Goal: Task Accomplishment & Management: Complete application form

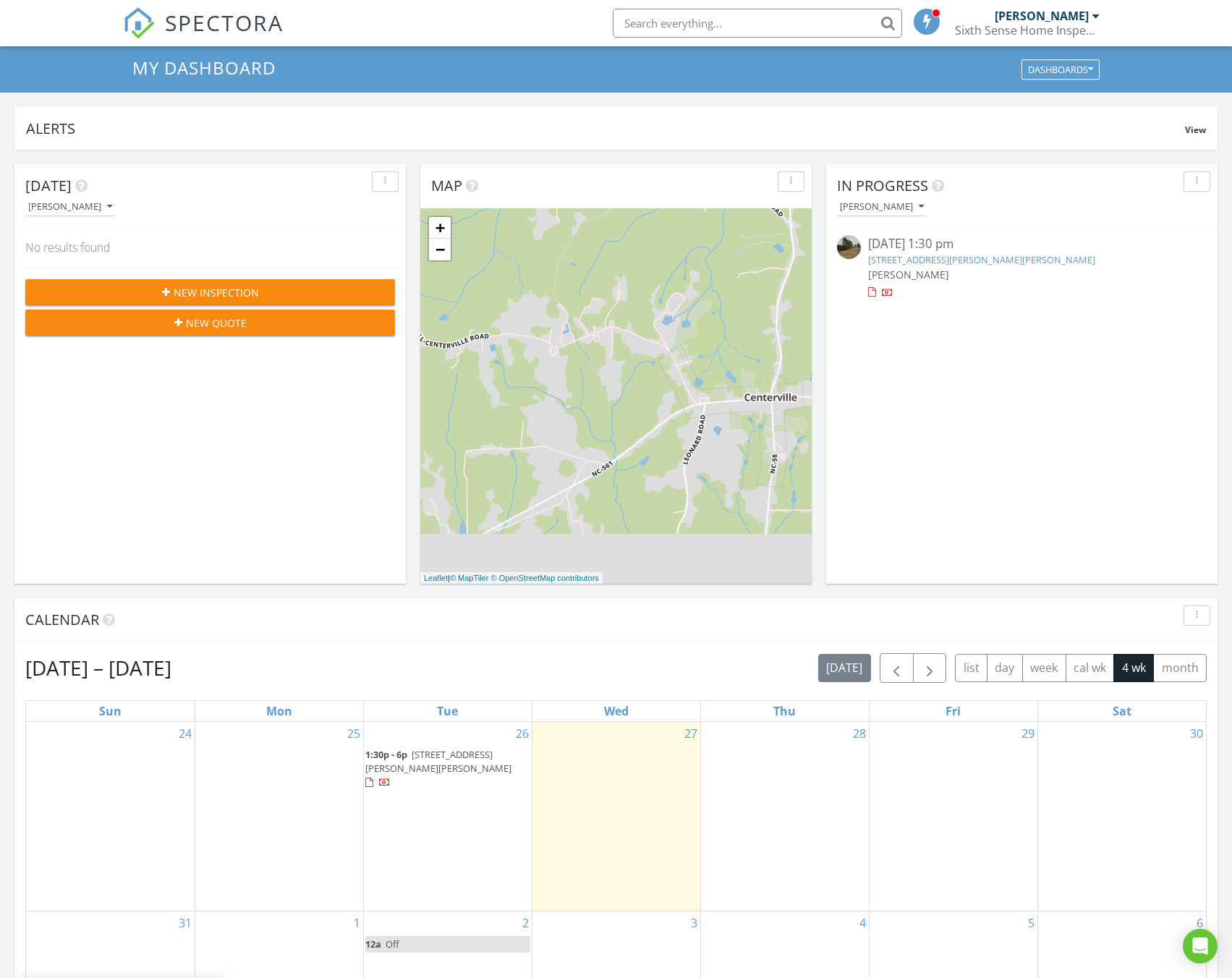
scroll to position [145, 0]
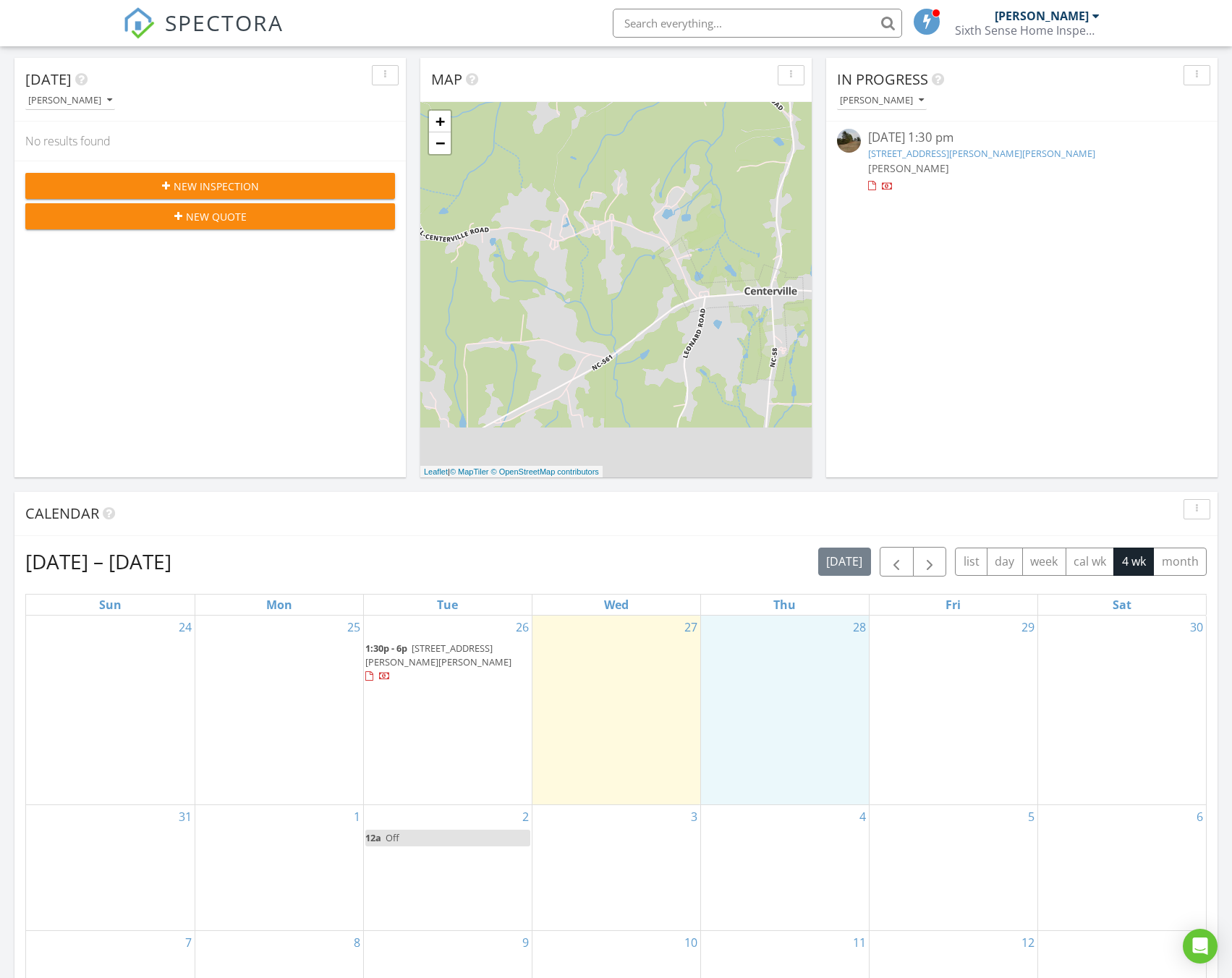
click at [797, 645] on div "28" at bounding box center [785, 709] width 168 height 189
click at [819, 591] on link "Inspection" at bounding box center [783, 585] width 75 height 23
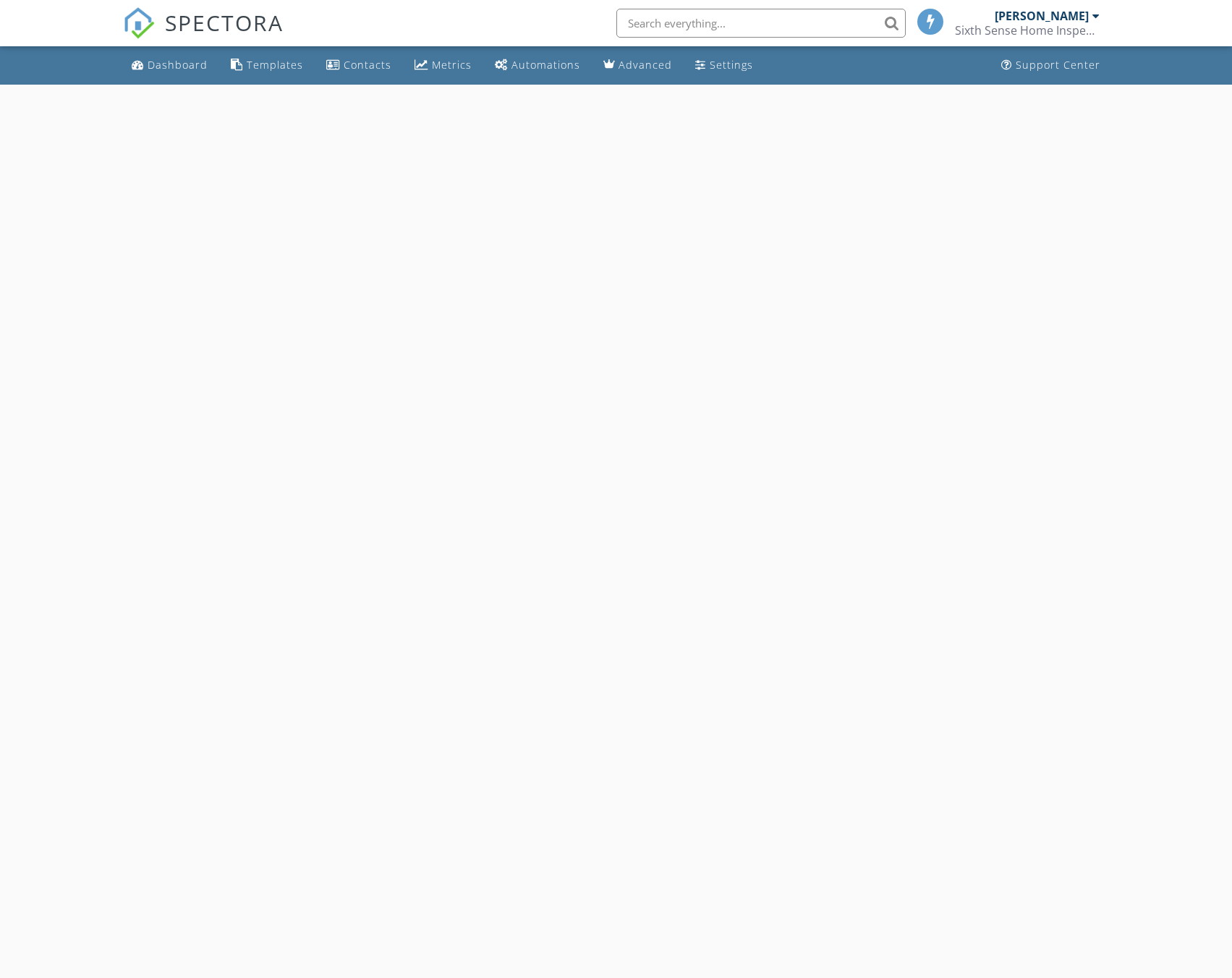
select select "7"
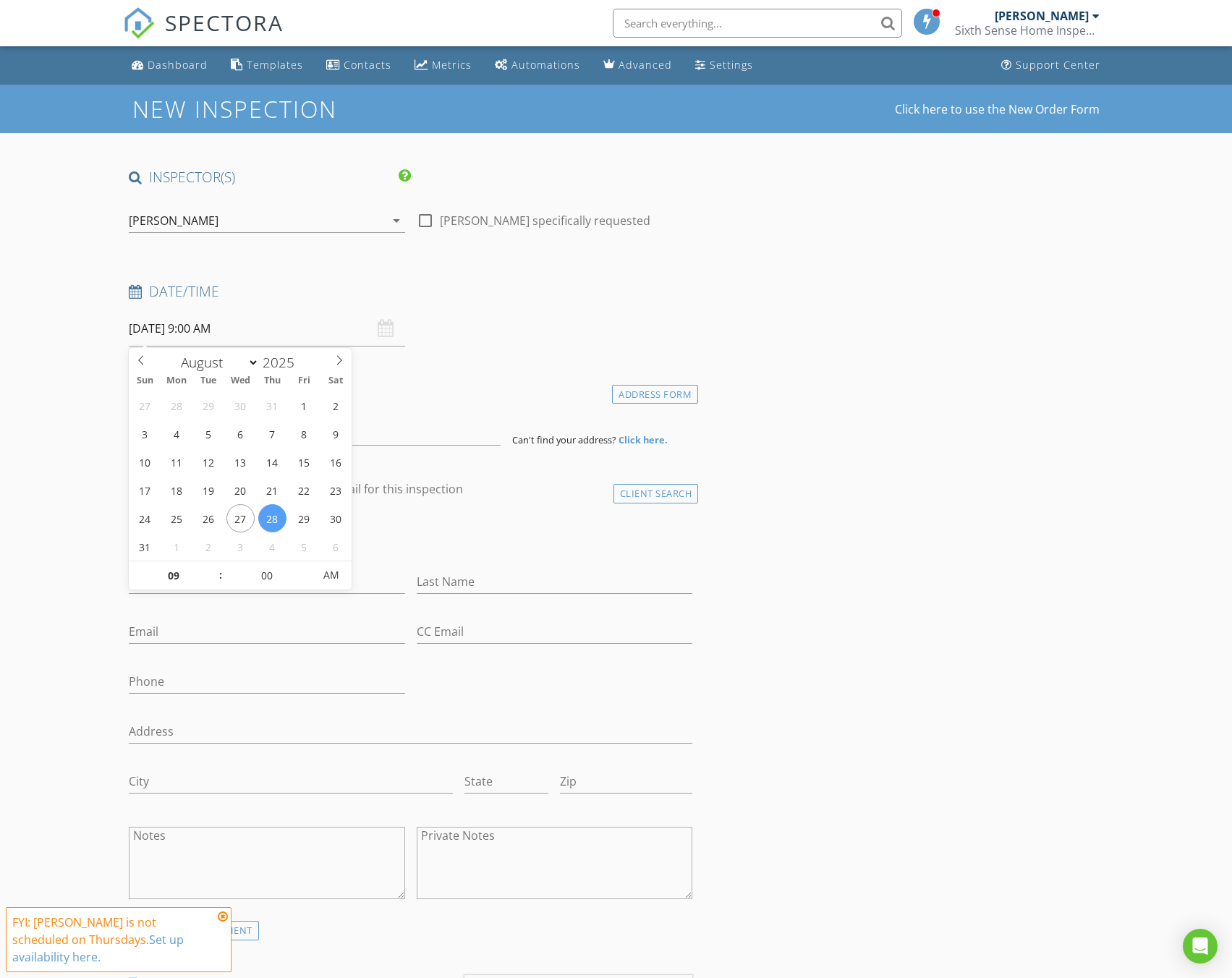
click at [217, 339] on input "08/28/2025 9:00 AM" at bounding box center [266, 329] width 275 height 36
type input "05"
type input "08/28/2025 9:05 AM"
click at [308, 561] on span at bounding box center [307, 568] width 10 height 14
type input "10"
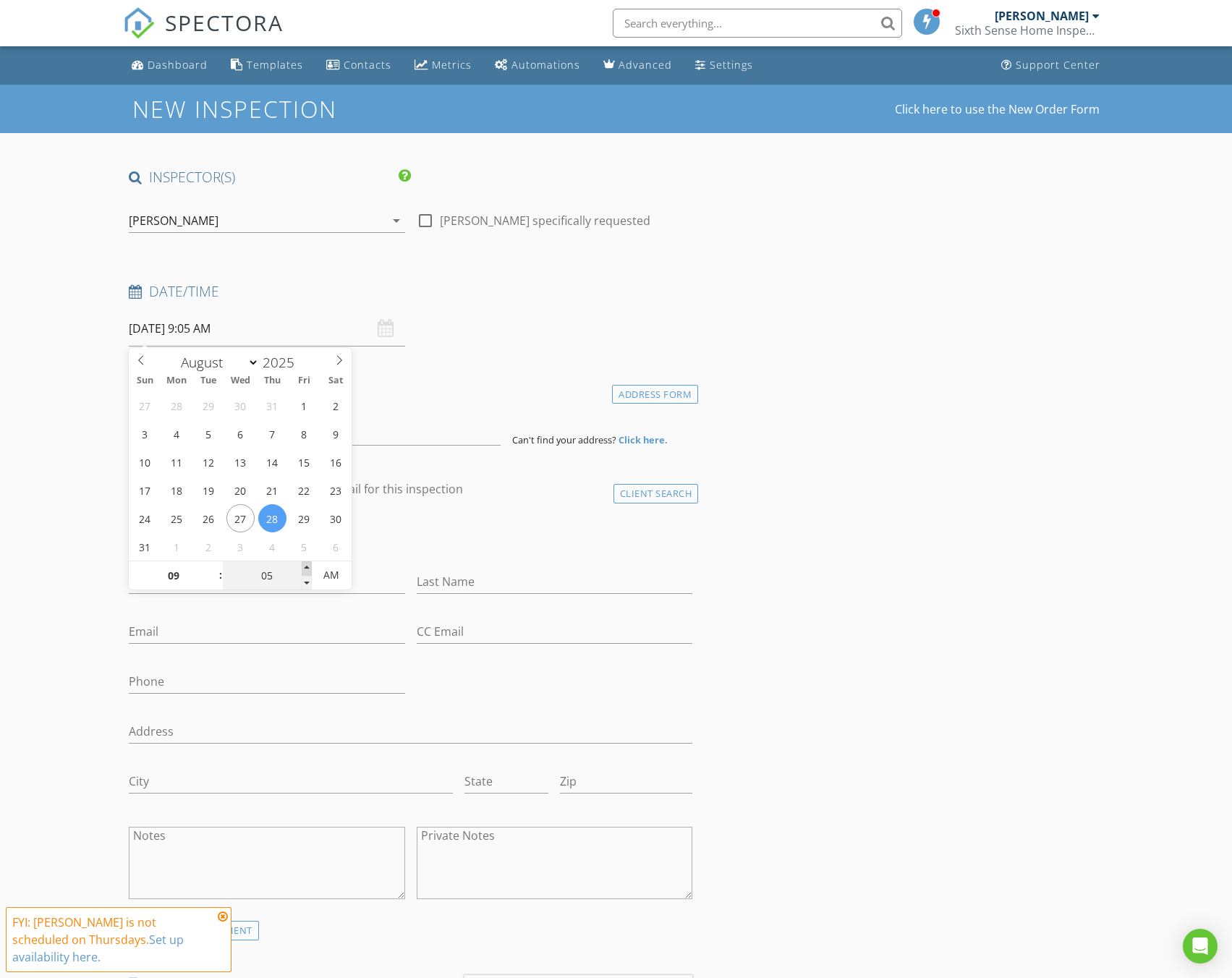
type input "08/28/2025 9:10 AM"
click at [308, 561] on span at bounding box center [307, 568] width 10 height 14
type input "15"
type input "08/28/2025 9:15 AM"
click at [308, 561] on span at bounding box center [307, 568] width 10 height 14
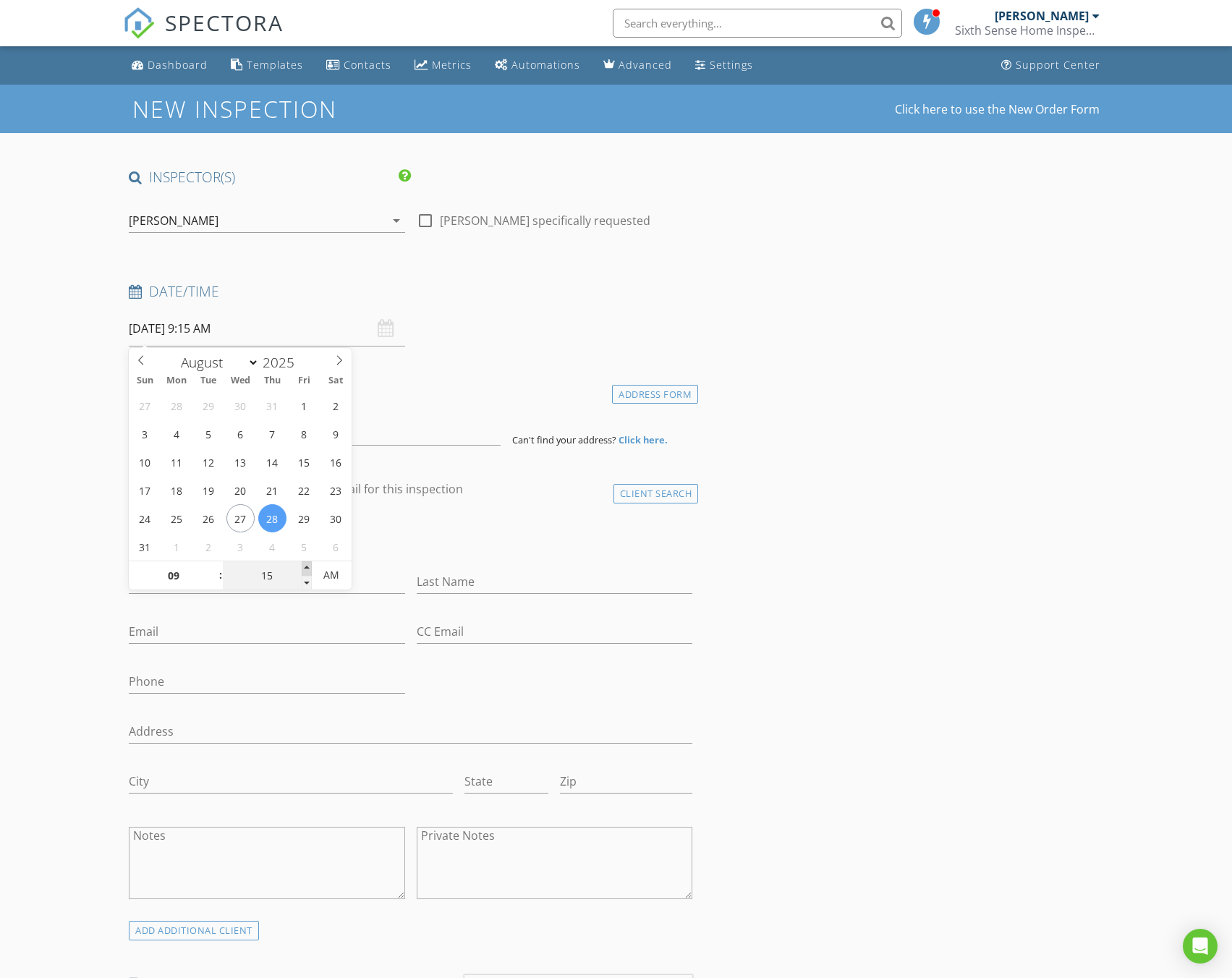
type input "20"
type input "08/28/2025 9:20 AM"
click at [308, 561] on span at bounding box center [307, 568] width 10 height 14
type input "25"
type input "08/28/2025 9:25 AM"
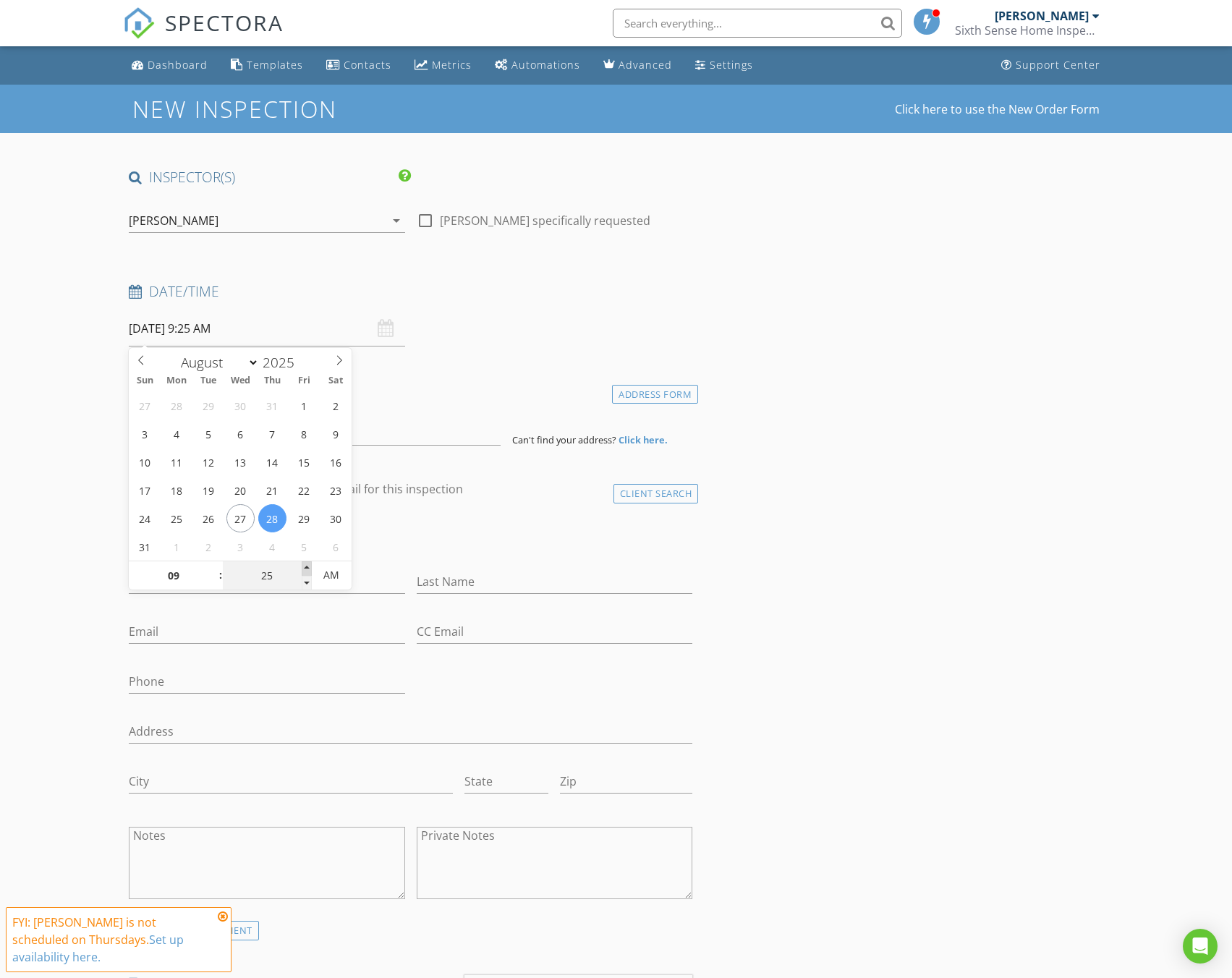
click at [308, 561] on span at bounding box center [307, 568] width 10 height 14
click at [309, 559] on div "27 28 29 30 31 1 2 3 4 5 6 7 8 9 10 11 12 13 14 15 16 17 18 19 20 21 22 23 24 2…" at bounding box center [240, 476] width 223 height 169
type input "30"
type input "[DATE] 9:30 AM"
click at [308, 564] on span at bounding box center [307, 568] width 10 height 14
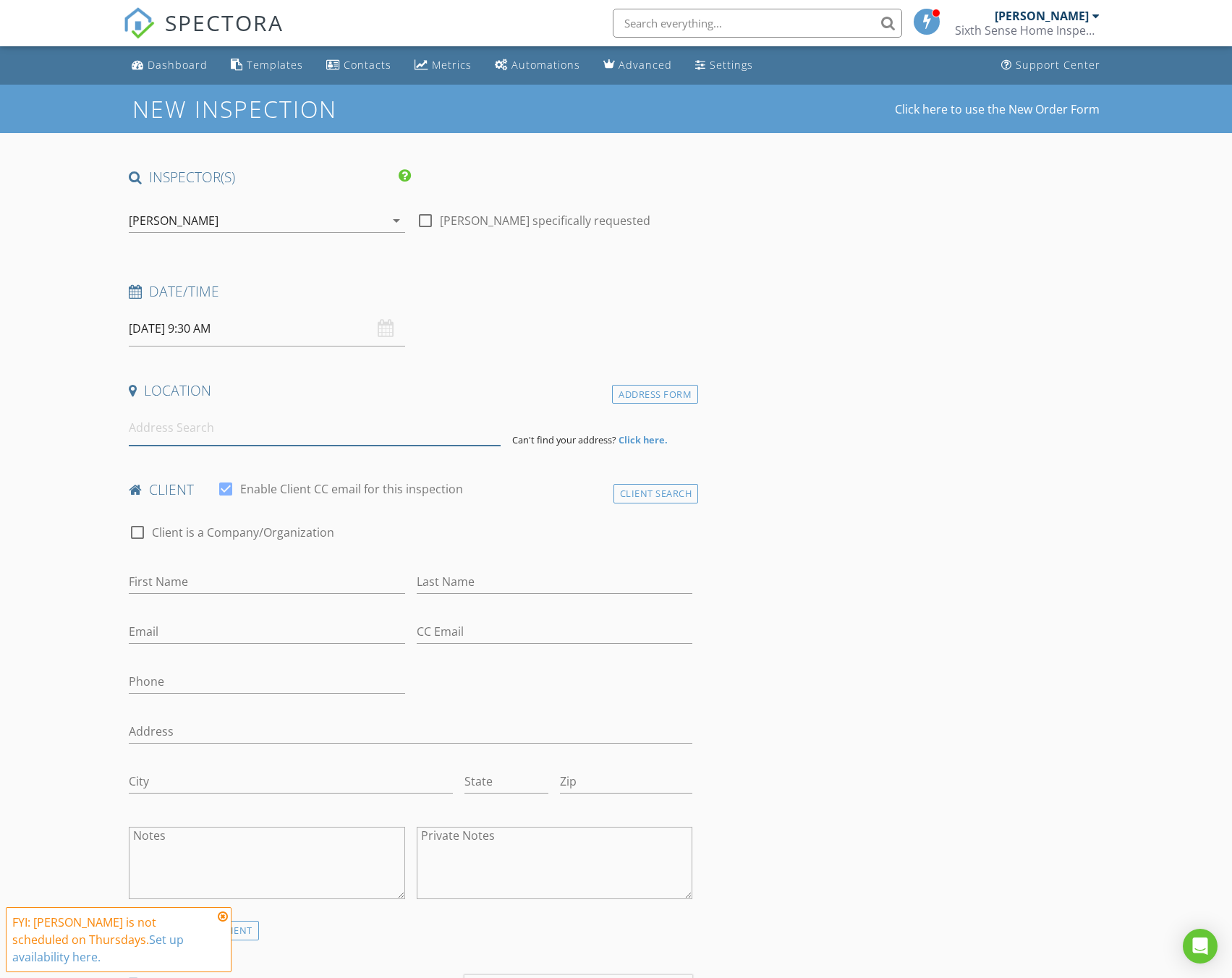
click at [435, 434] on input at bounding box center [314, 428] width 372 height 36
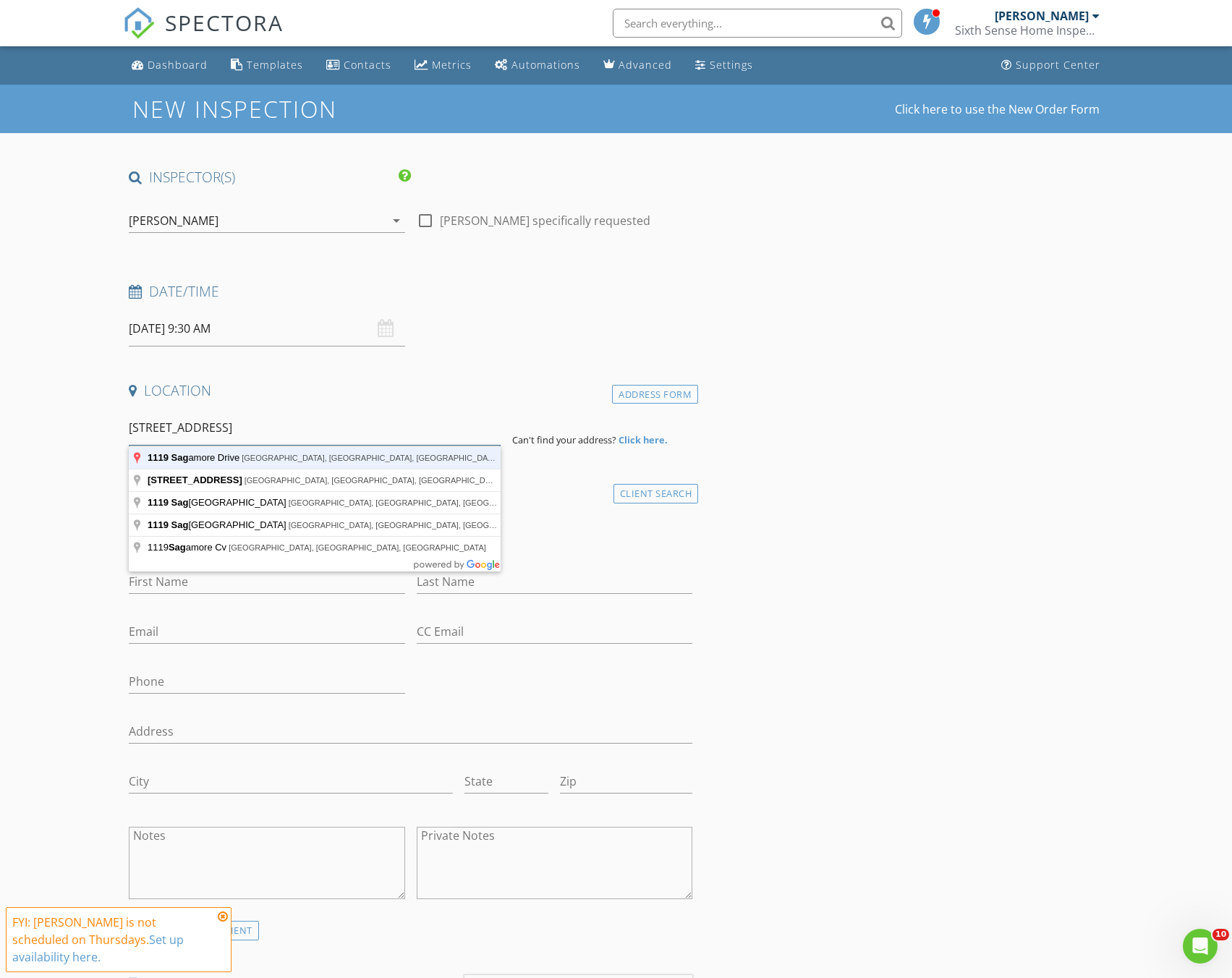
type input "1119 Sagamore Drive, Louisburg, NC, USA"
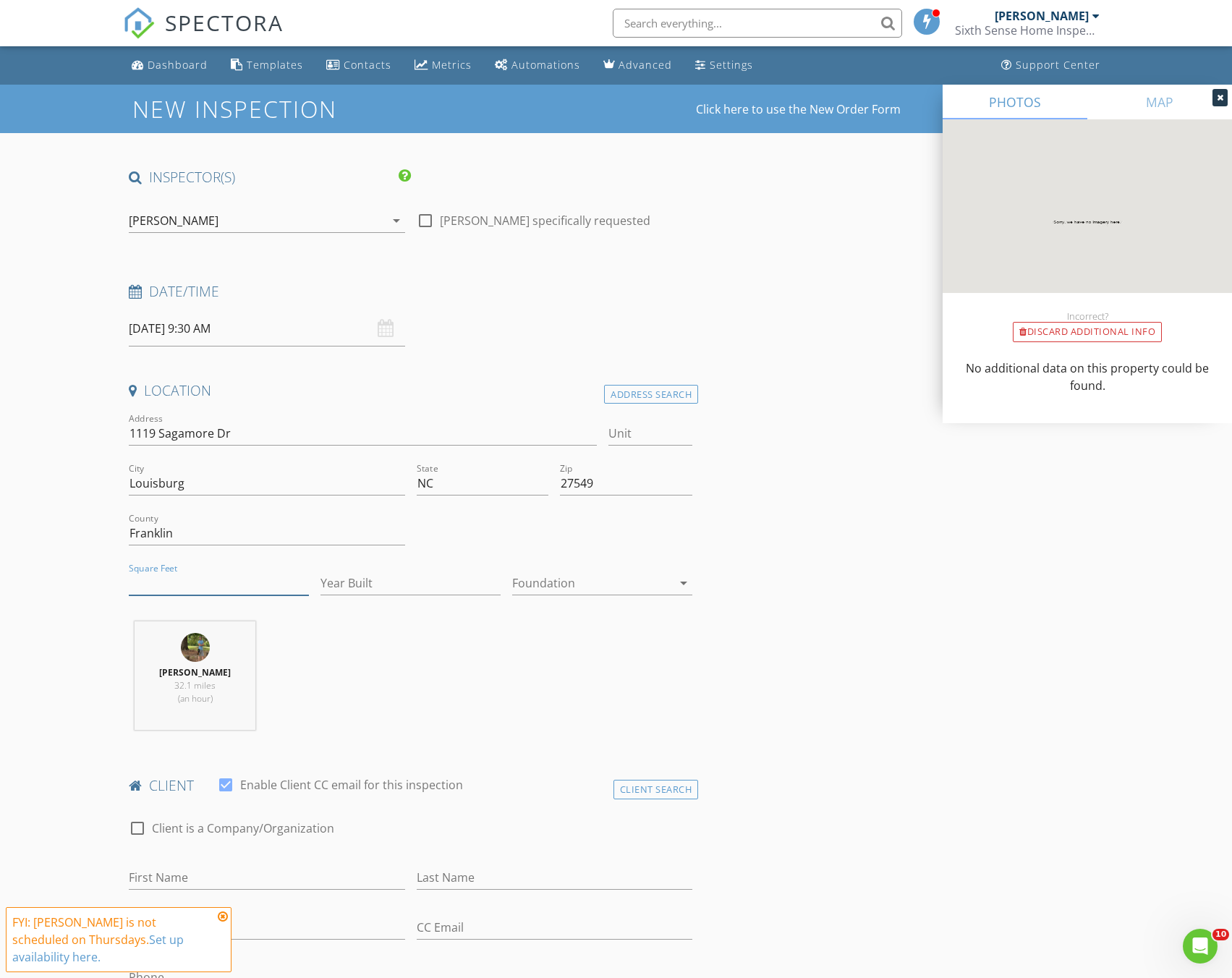
click at [208, 582] on input "Square Feet" at bounding box center [219, 583] width 180 height 24
paste input "2194"
type input "2194"
click at [361, 599] on div "Year Built" at bounding box center [410, 590] width 180 height 38
click at [366, 592] on input "Year Built" at bounding box center [410, 583] width 180 height 24
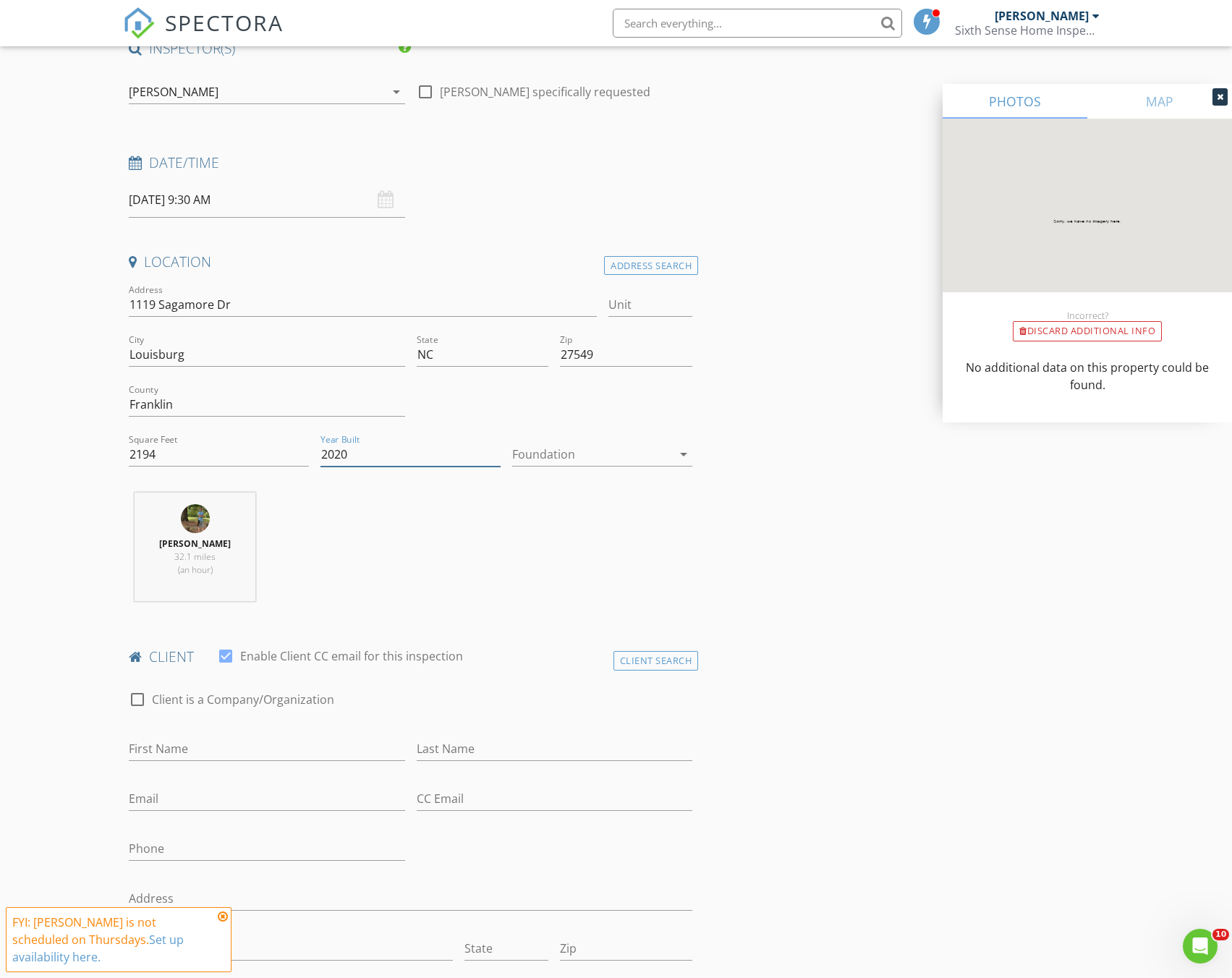
scroll to position [145, 0]
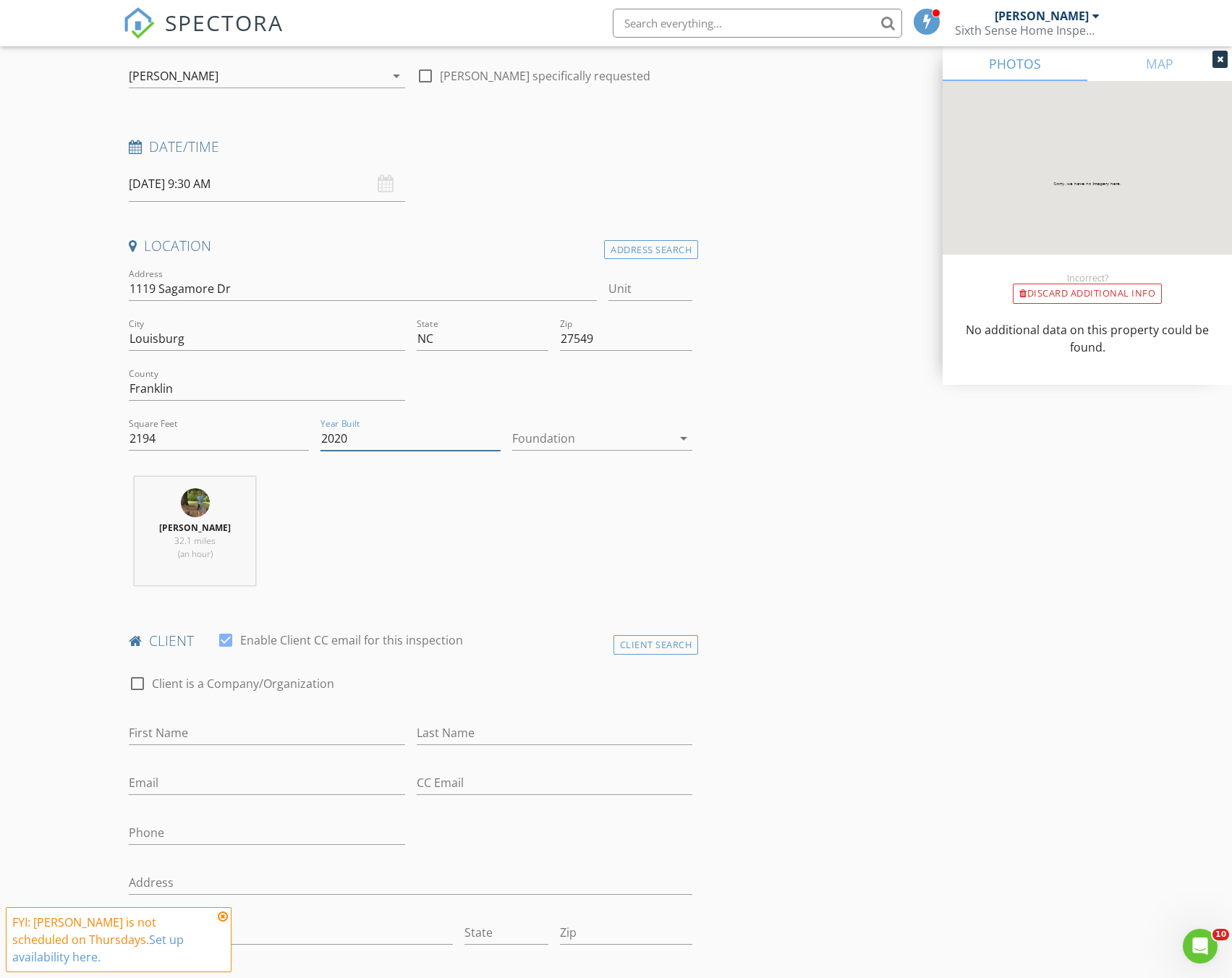
type input "2020"
click at [324, 727] on input "First Name" at bounding box center [266, 733] width 275 height 24
type input "[PERSON_NAME] and [PERSON_NAME]"
type input "[PERSON_NAME]"
type input "[EMAIL_ADDRESS][DOMAIN_NAME]"
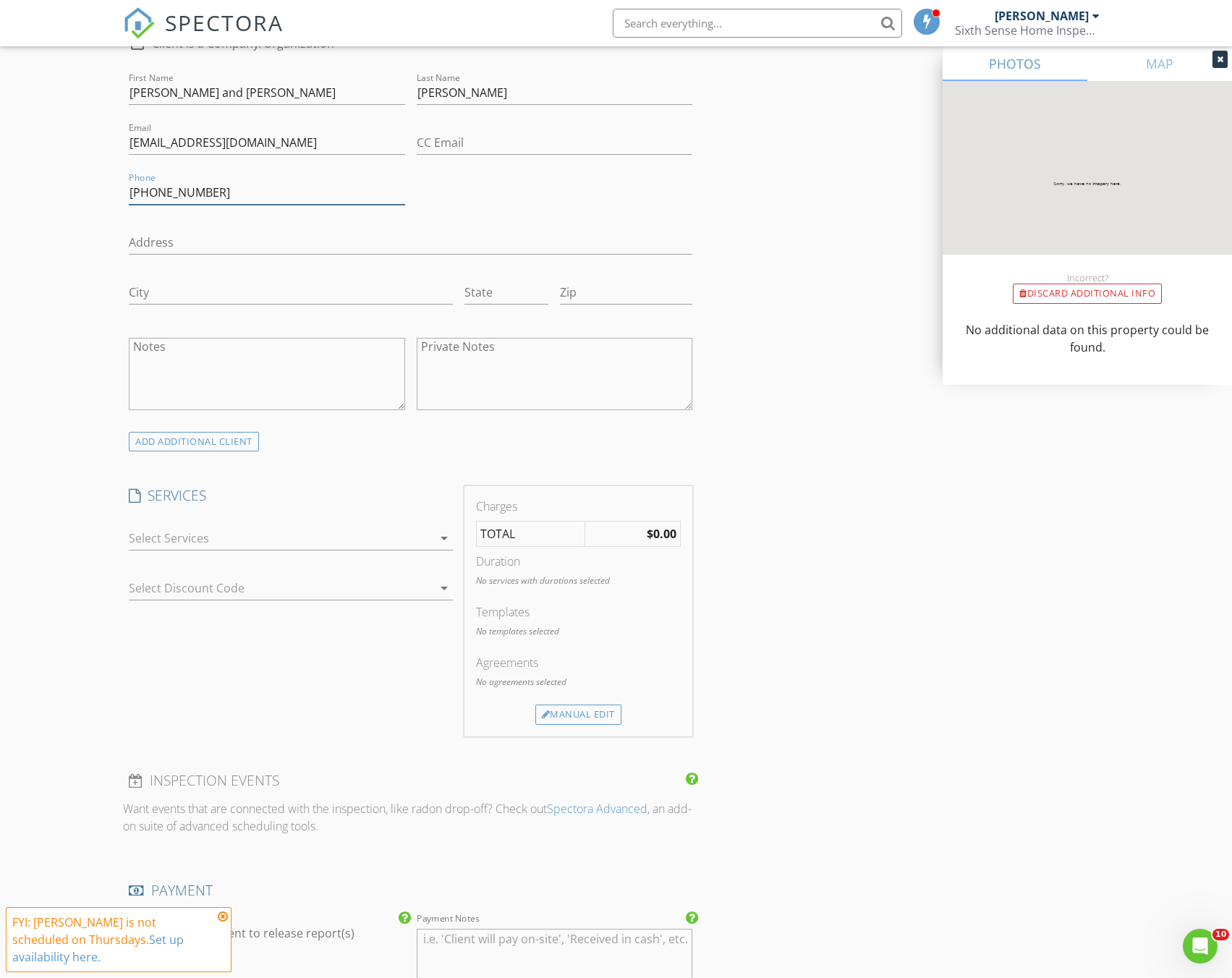
scroll to position [796, 0]
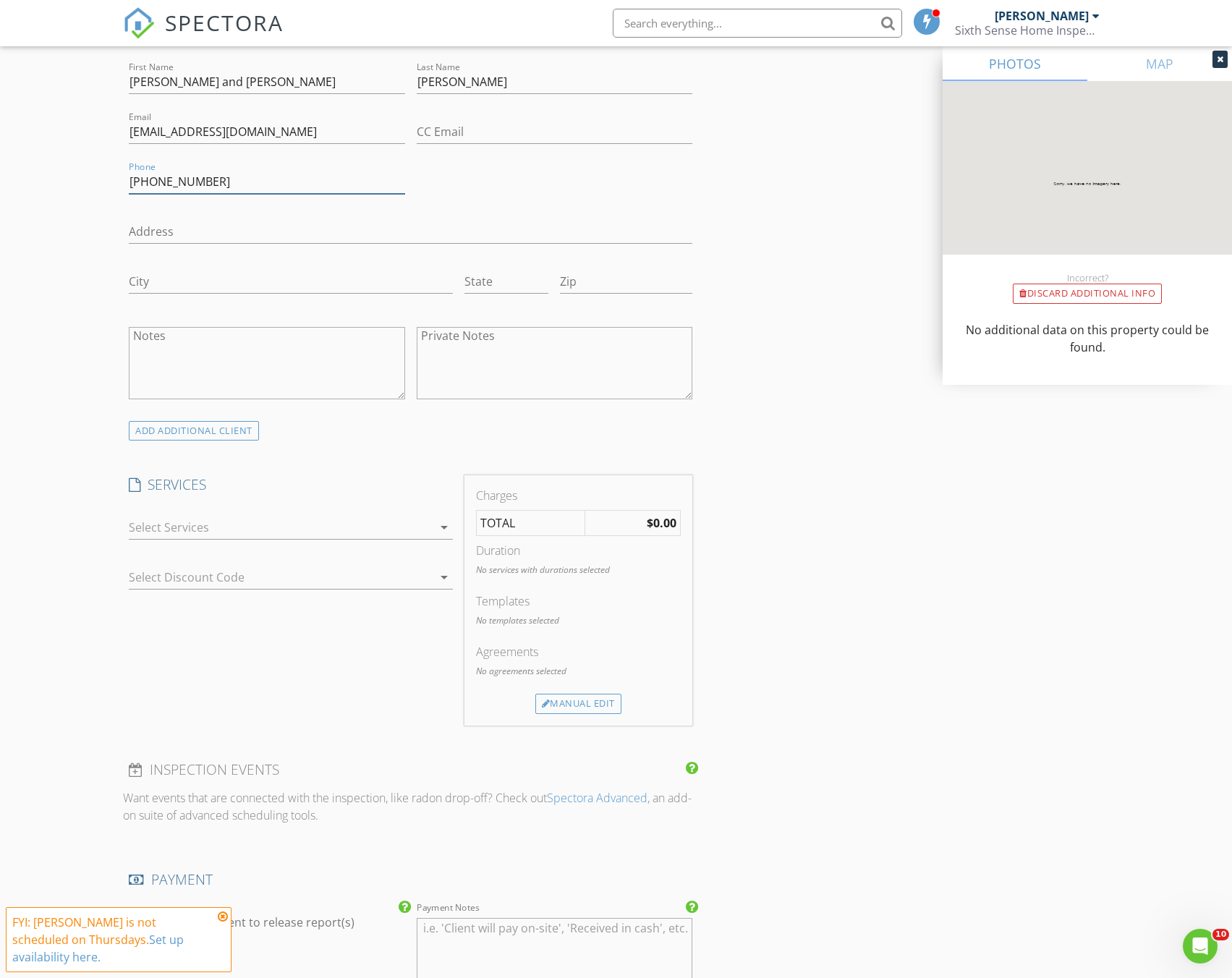
type input "[PHONE_NUMBER]"
click at [297, 534] on div at bounding box center [280, 527] width 303 height 23
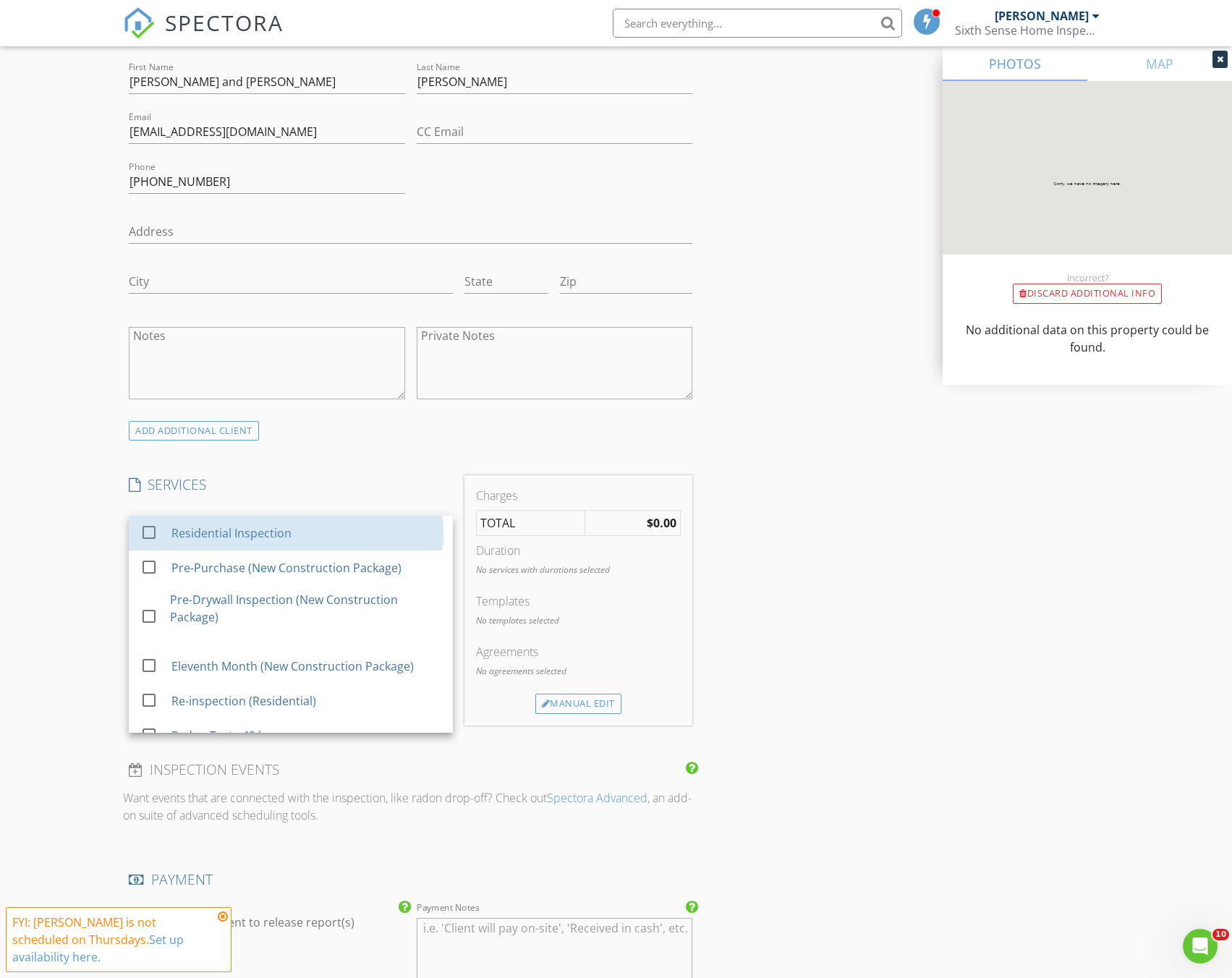
click at [297, 534] on div "Residential Inspection" at bounding box center [306, 533] width 269 height 29
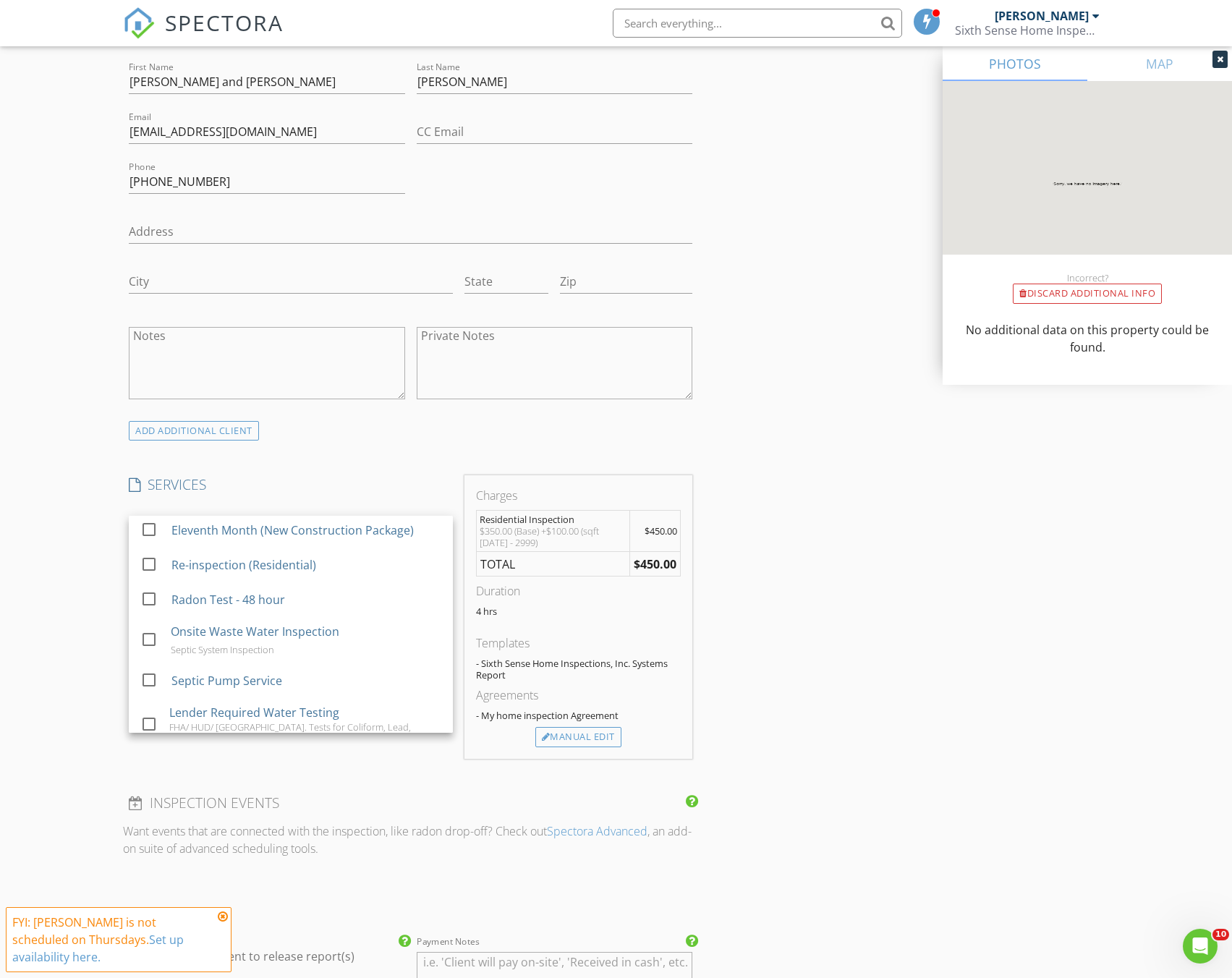
scroll to position [145, 0]
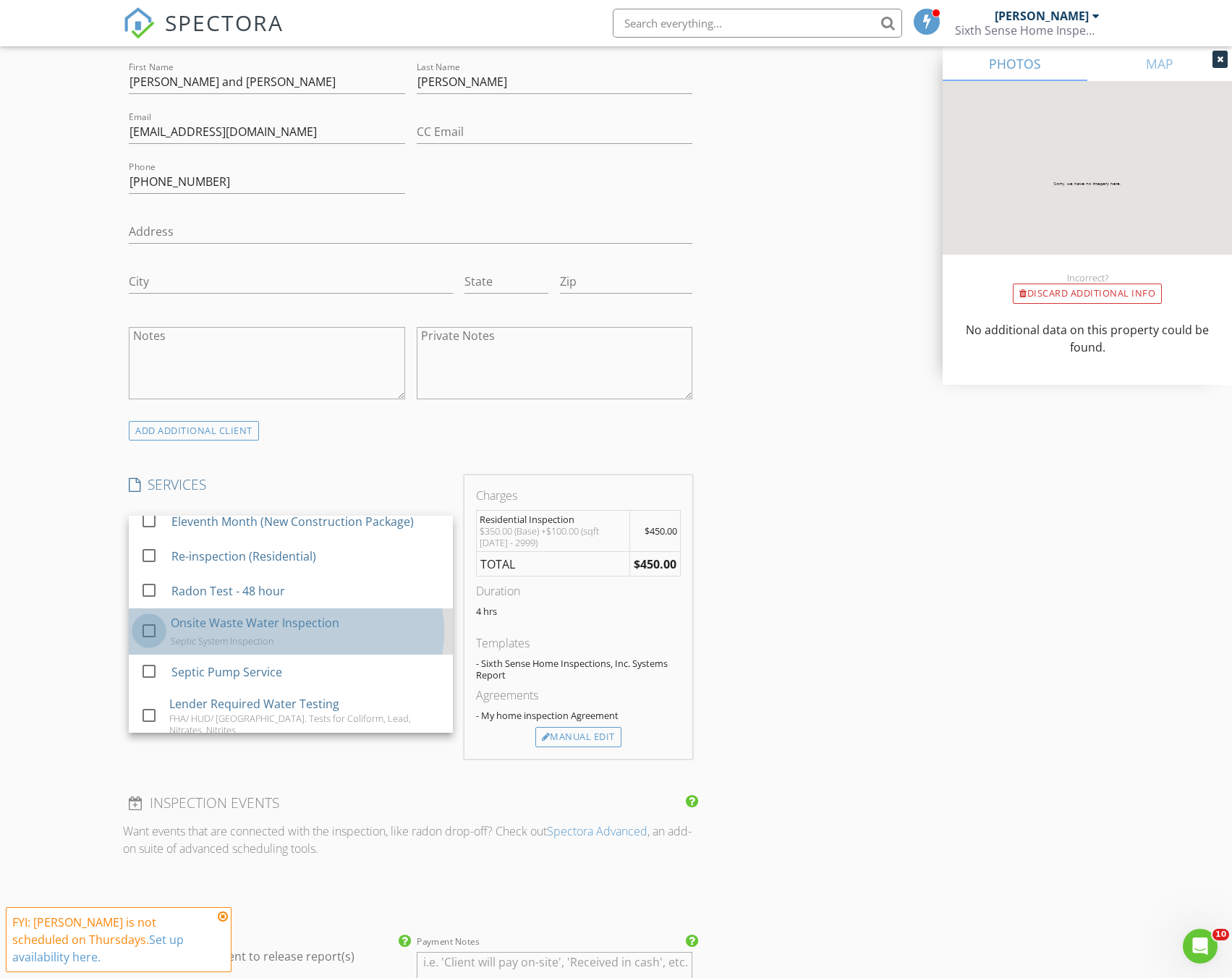
click at [151, 634] on div at bounding box center [148, 631] width 25 height 25
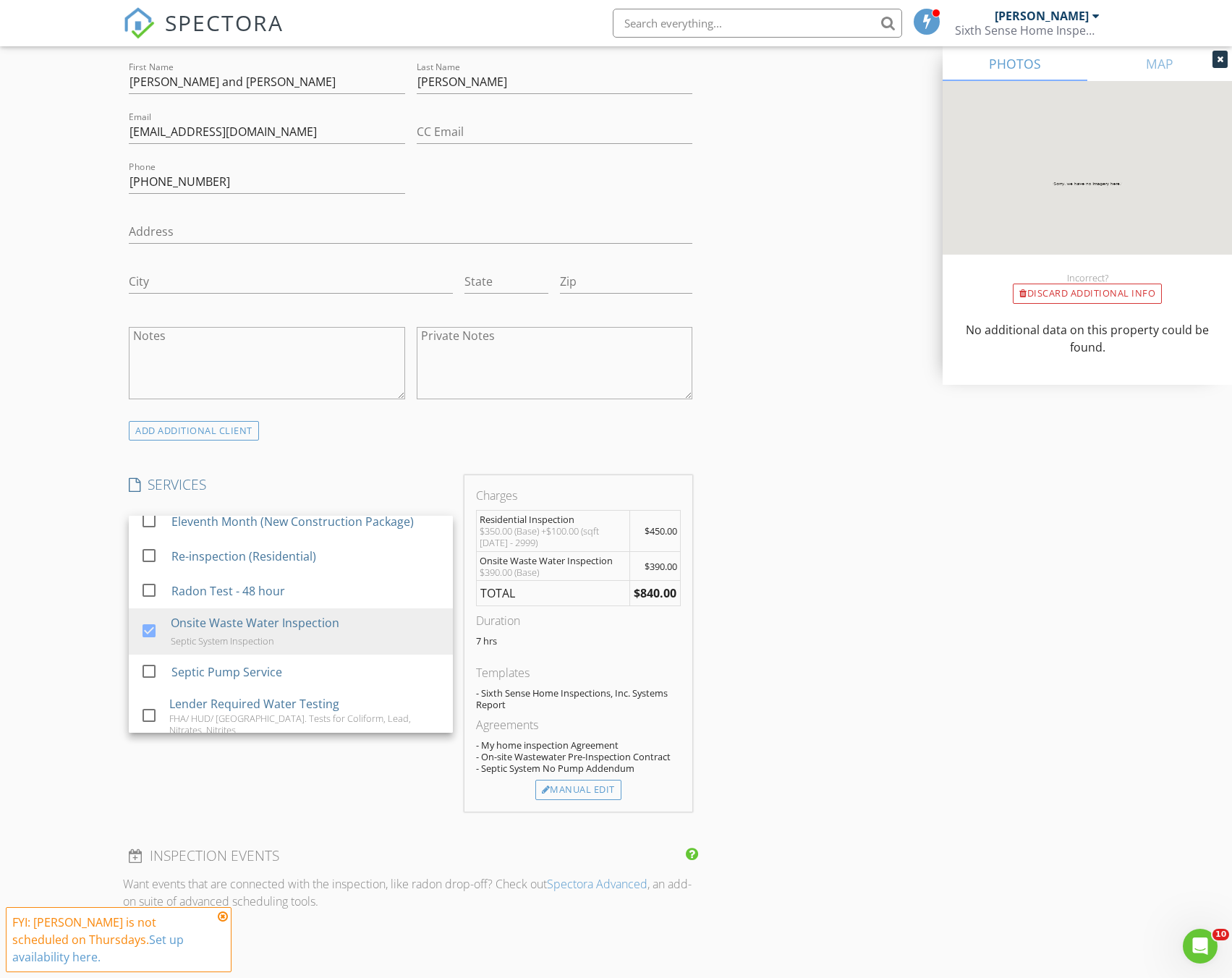
click at [108, 575] on div "New Inspection Click here to use the New Order Form INSPECTOR(S) check_box Jaco…" at bounding box center [616, 620] width 1232 height 2662
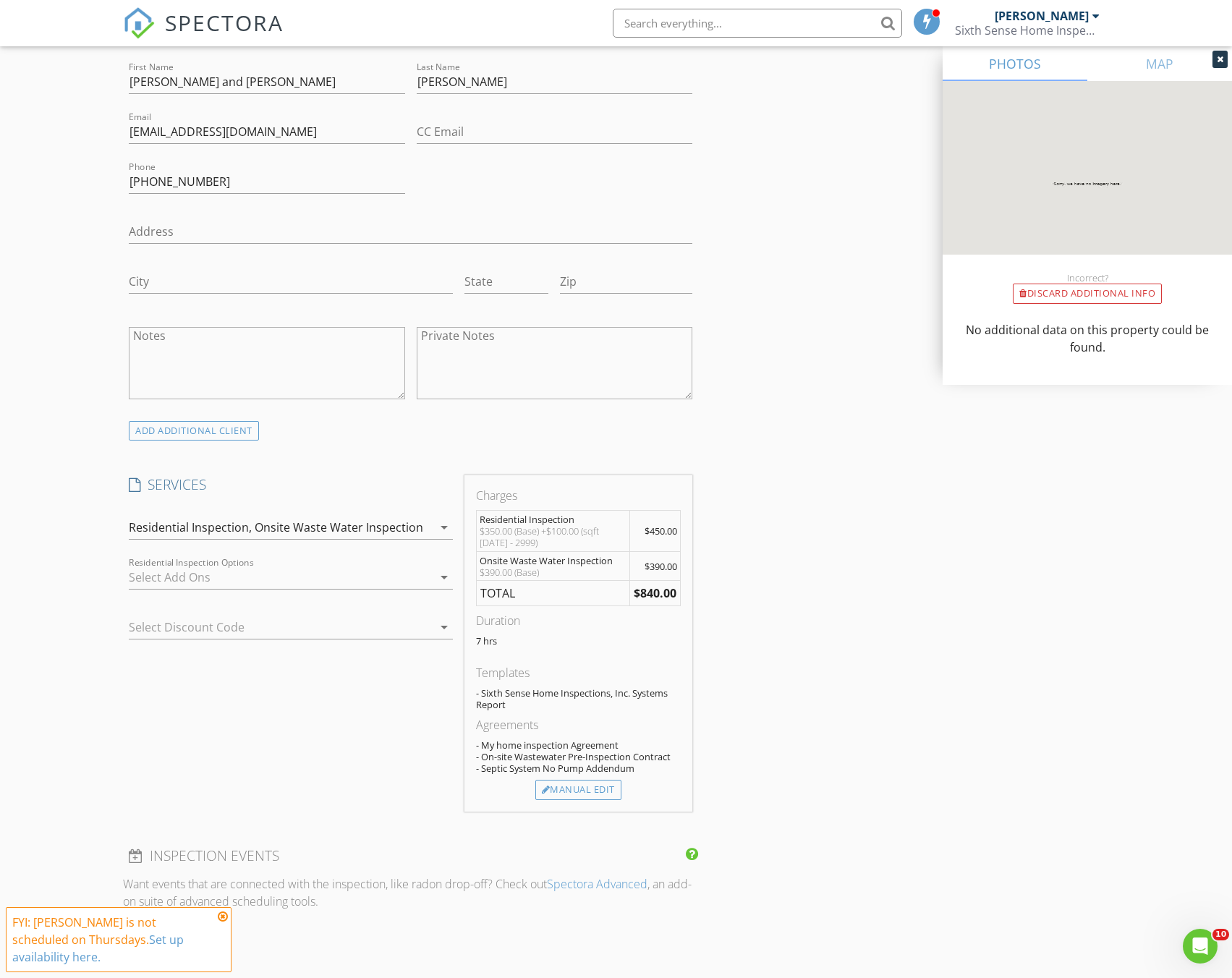
click at [252, 578] on div at bounding box center [280, 576] width 303 height 23
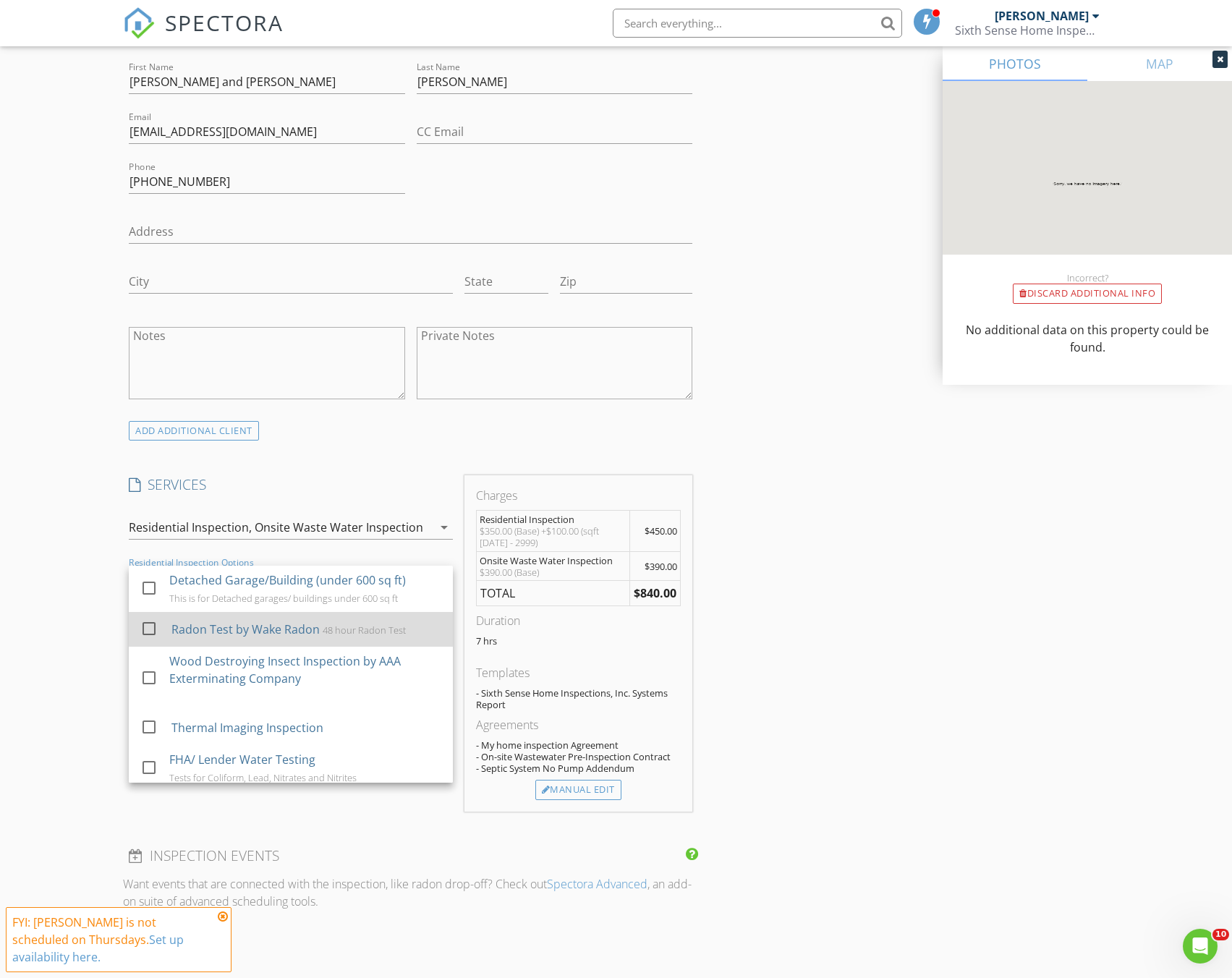
click at [147, 628] on div at bounding box center [148, 628] width 25 height 25
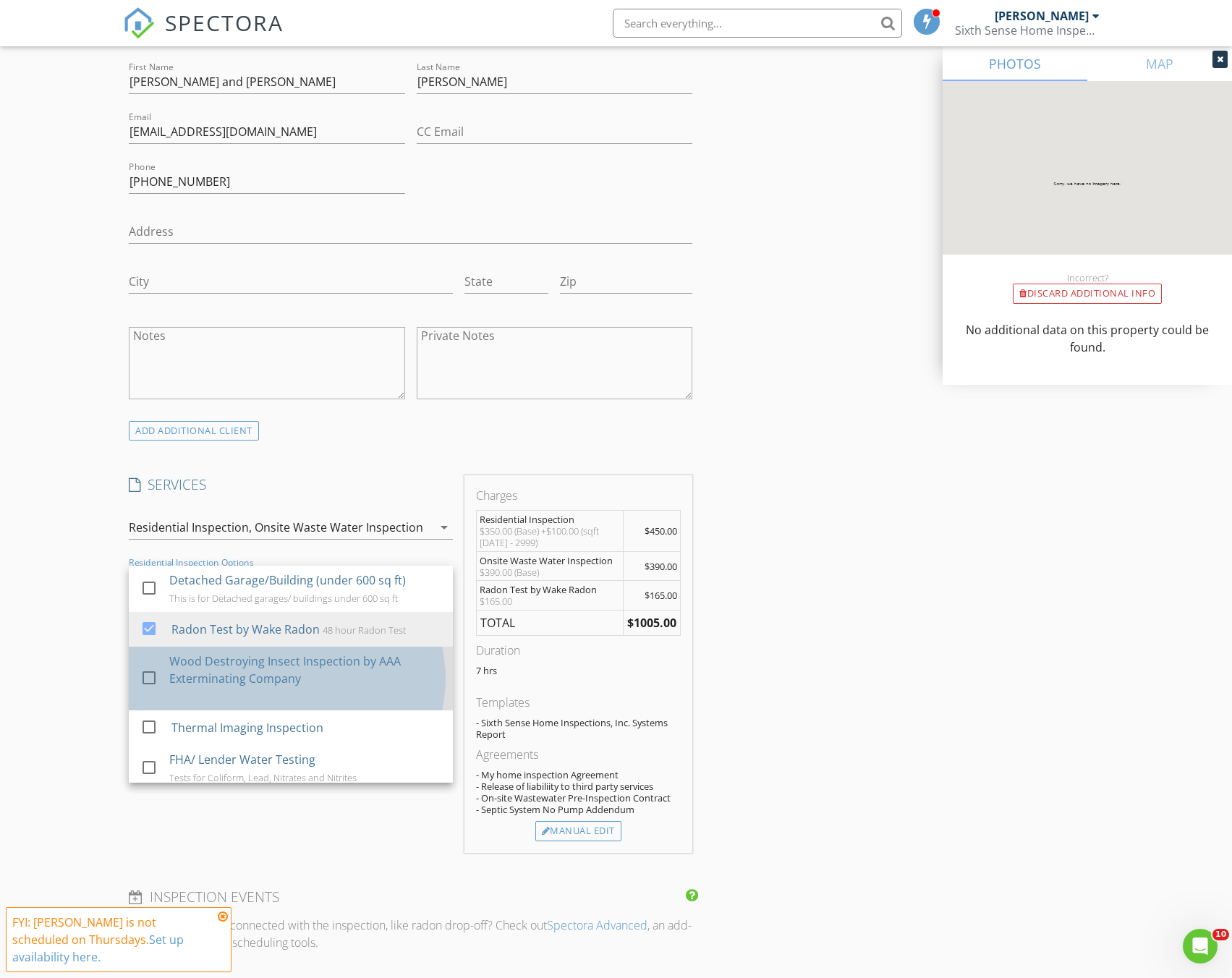
click at [141, 664] on div "check_box_outline_blank" at bounding box center [152, 679] width 23 height 32
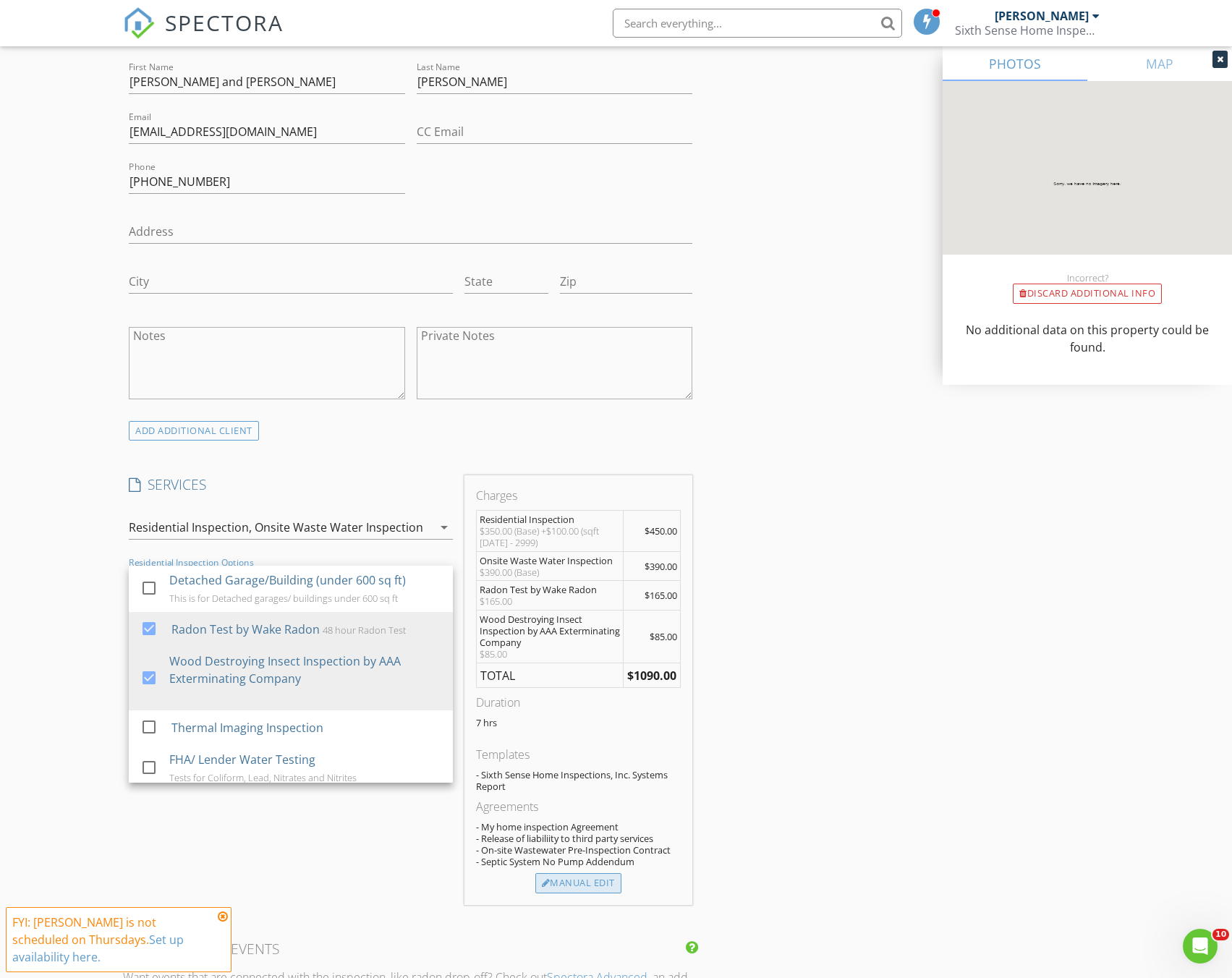
click at [569, 877] on div "Manual Edit" at bounding box center [579, 883] width 86 height 20
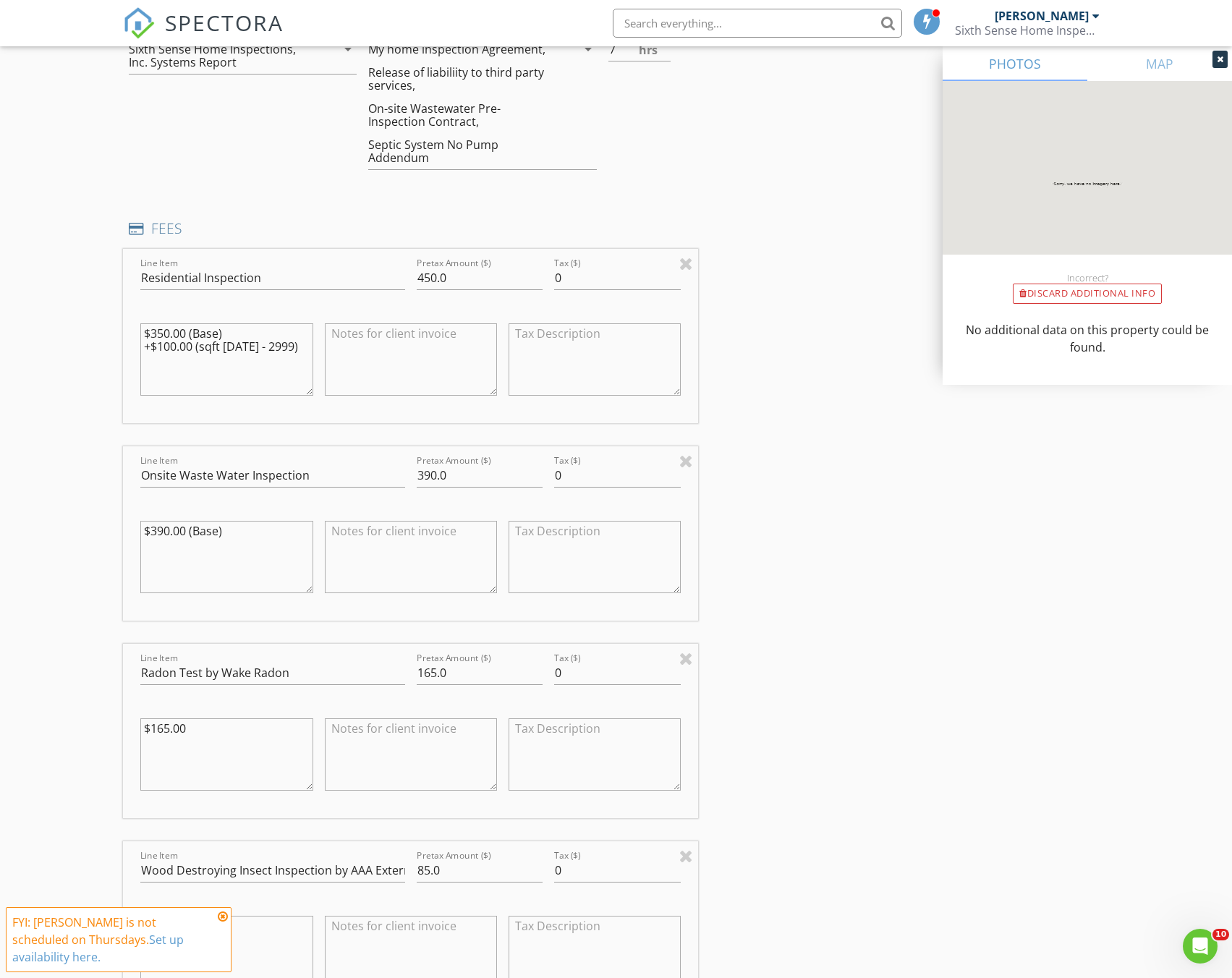
scroll to position [1302, 0]
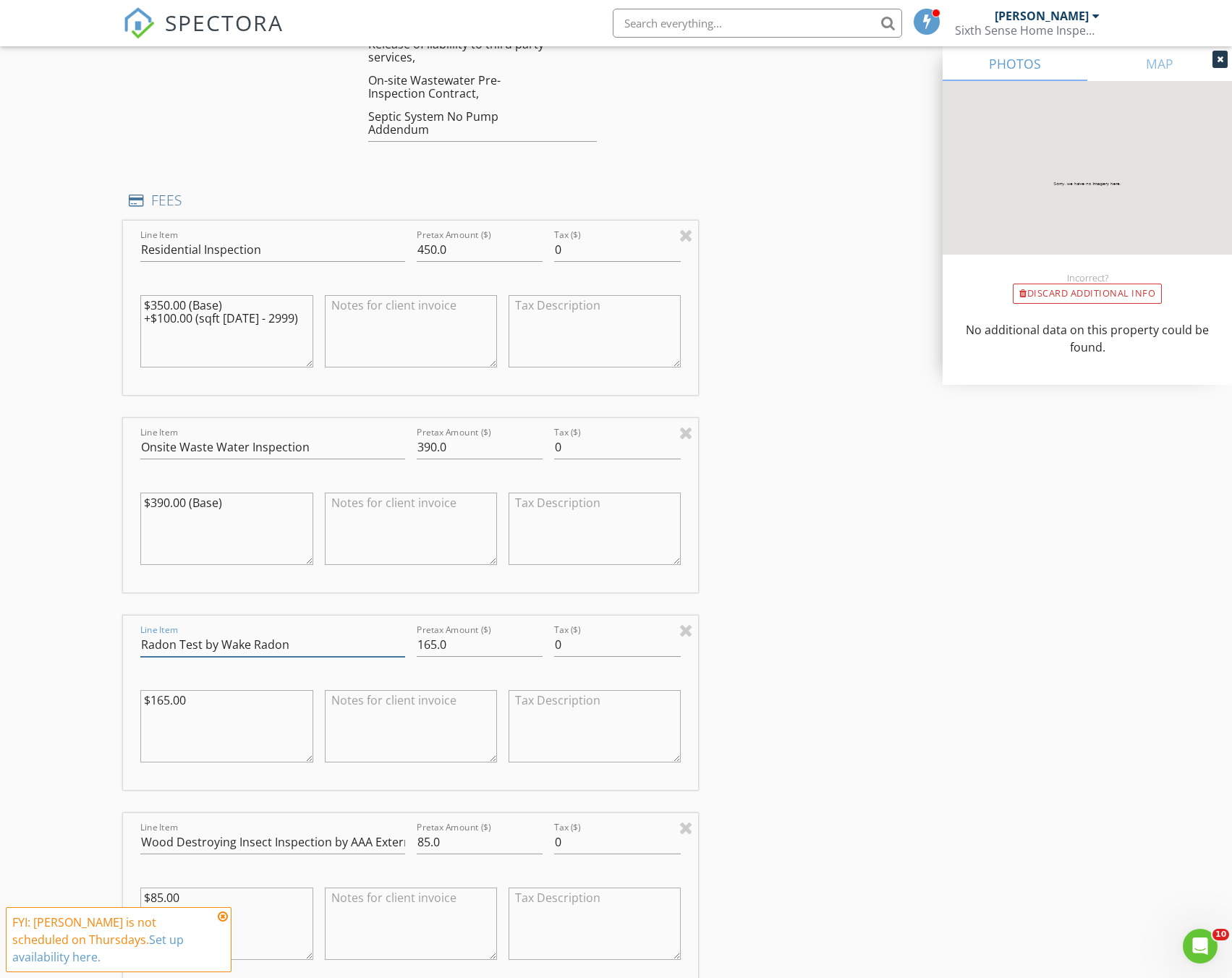
drag, startPoint x: 204, startPoint y: 644, endPoint x: 287, endPoint y: 642, distance: 83.0
click at [287, 642] on input "Radon Test by Wake Radon" at bounding box center [273, 645] width 264 height 24
type input "Radon Test"
drag, startPoint x: 408, startPoint y: 836, endPoint x: 425, endPoint y: 832, distance: 17.5
click at [425, 832] on div "Line Item Wood Destroying Insect Inspection by AAA Exterminating Company Pretax…" at bounding box center [410, 900] width 575 height 175
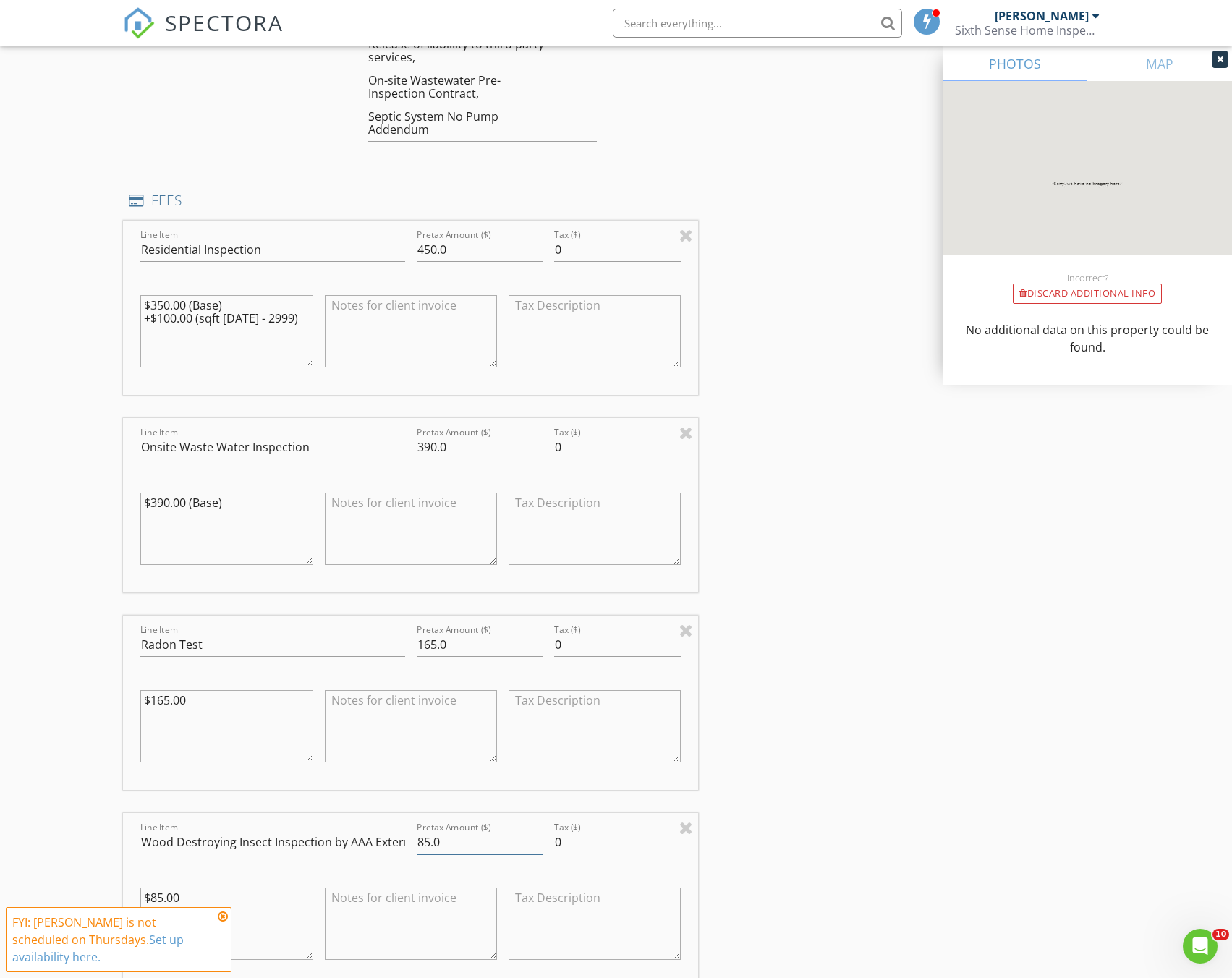
click at [427, 842] on input "85.0" at bounding box center [480, 842] width 126 height 24
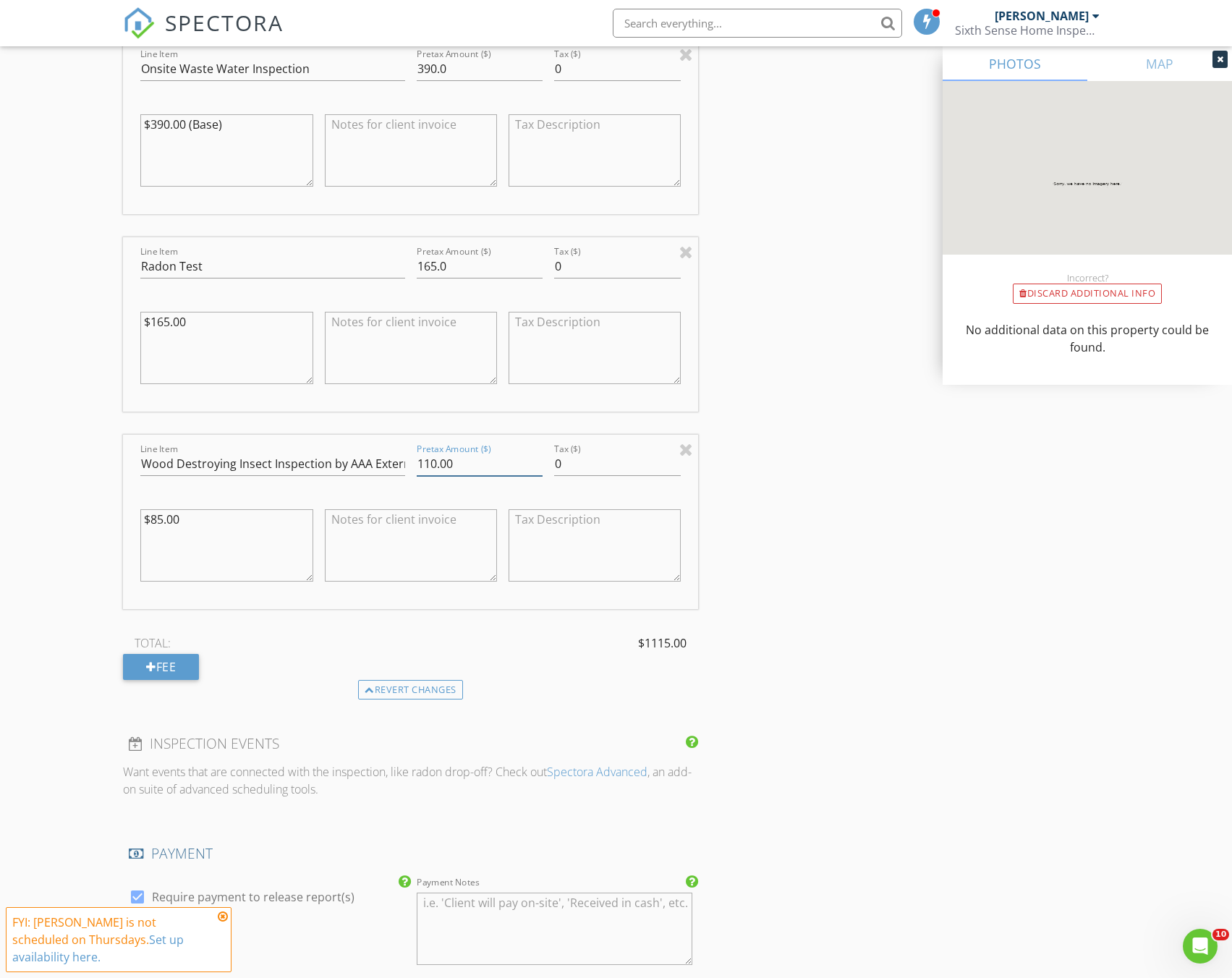
scroll to position [2025, 0]
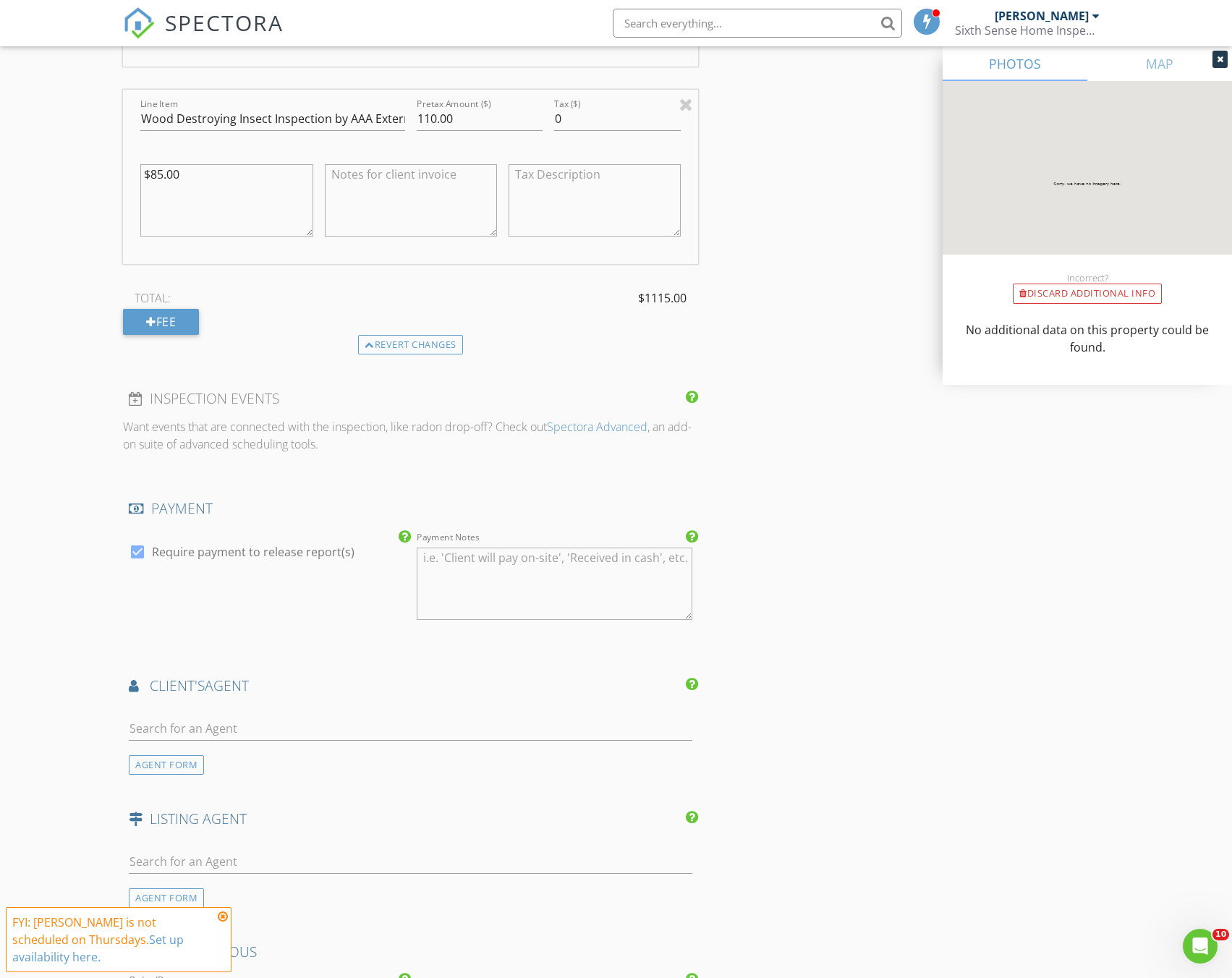
click at [608, 318] on div "TOTAL: $1115.00 Fee" at bounding box center [410, 311] width 575 height 47
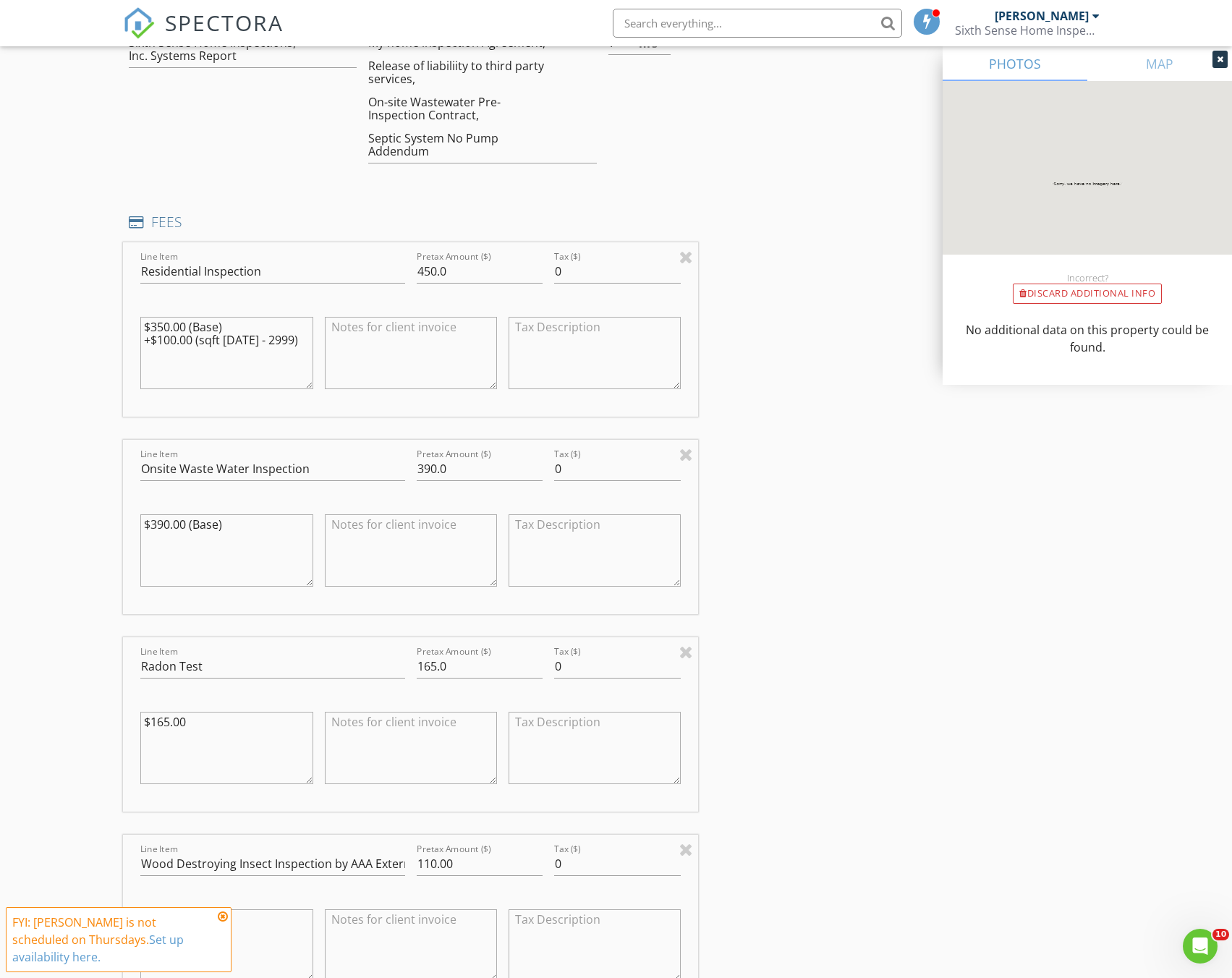
scroll to position [1375, 0]
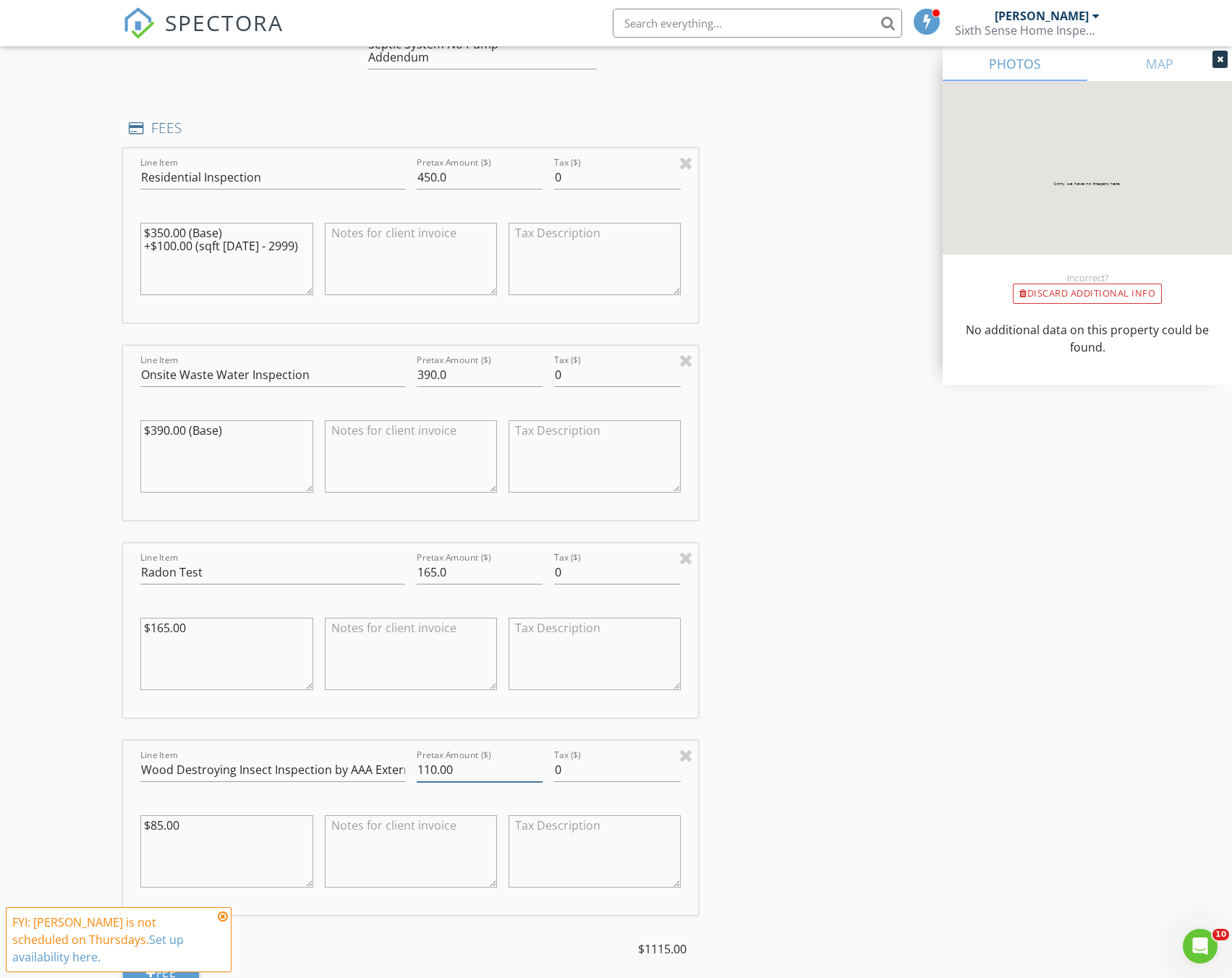
click at [436, 767] on input "110.00" at bounding box center [480, 770] width 126 height 24
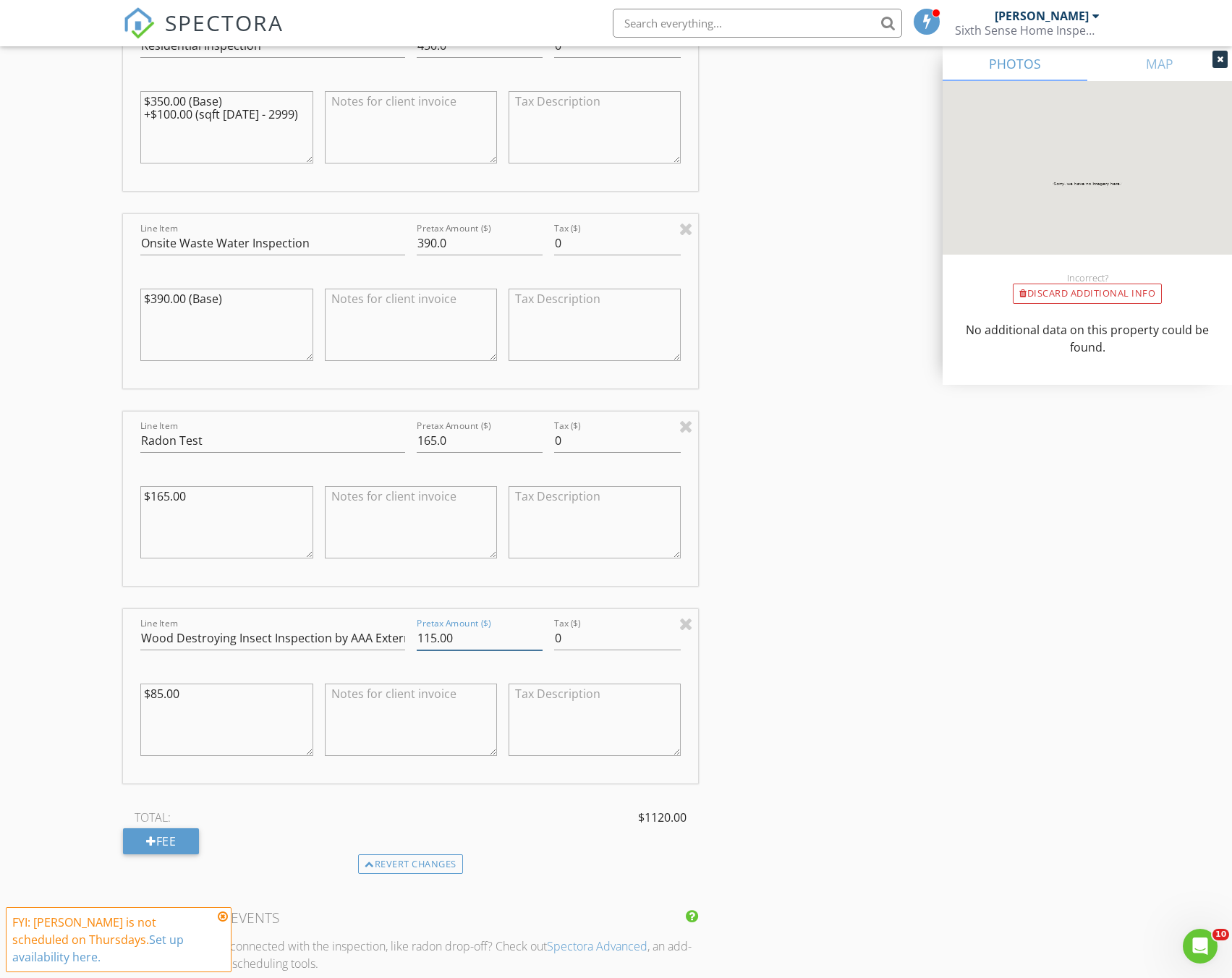
scroll to position [1519, 0]
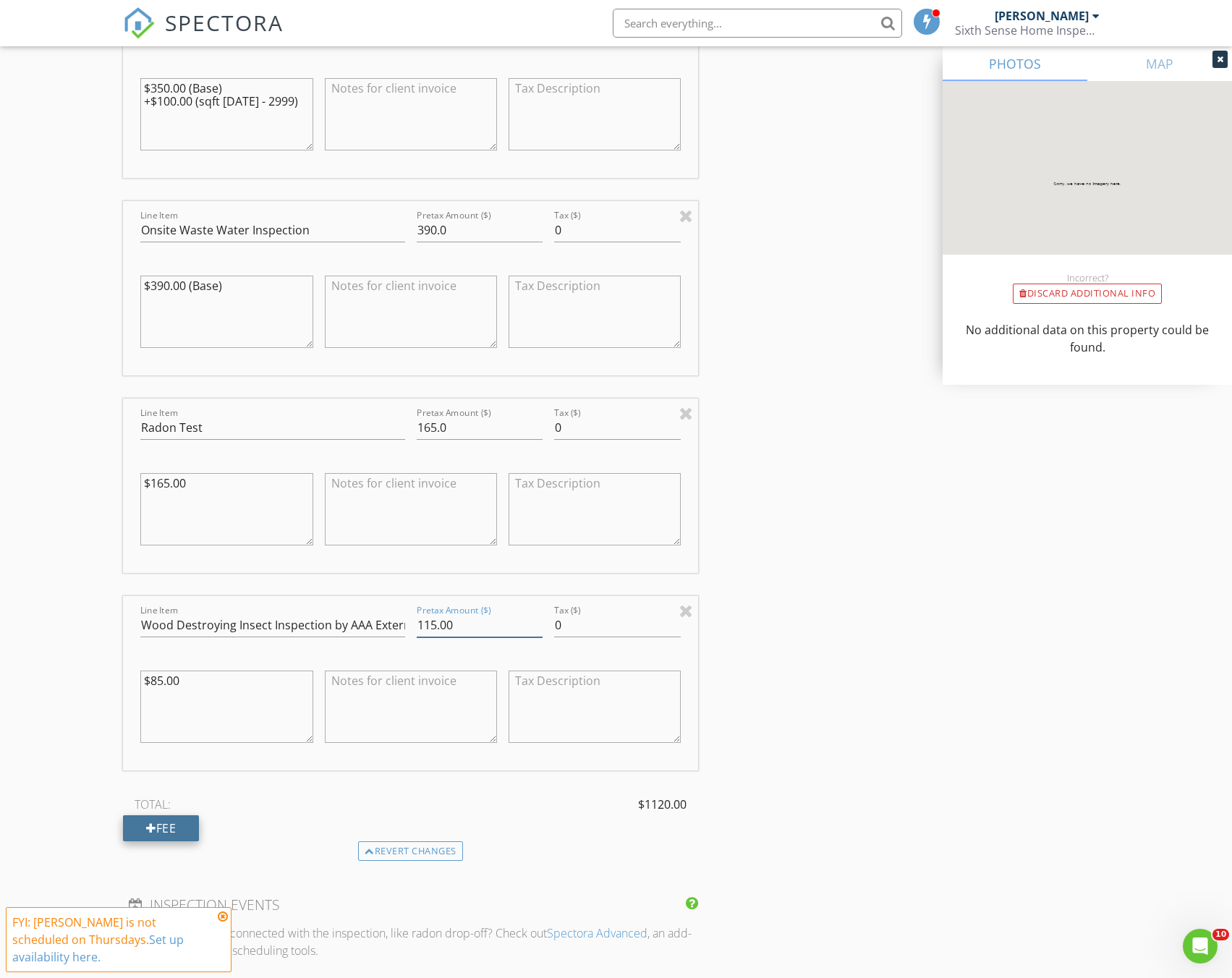
type input "115.00"
click at [180, 831] on div "Fee" at bounding box center [161, 828] width 76 height 26
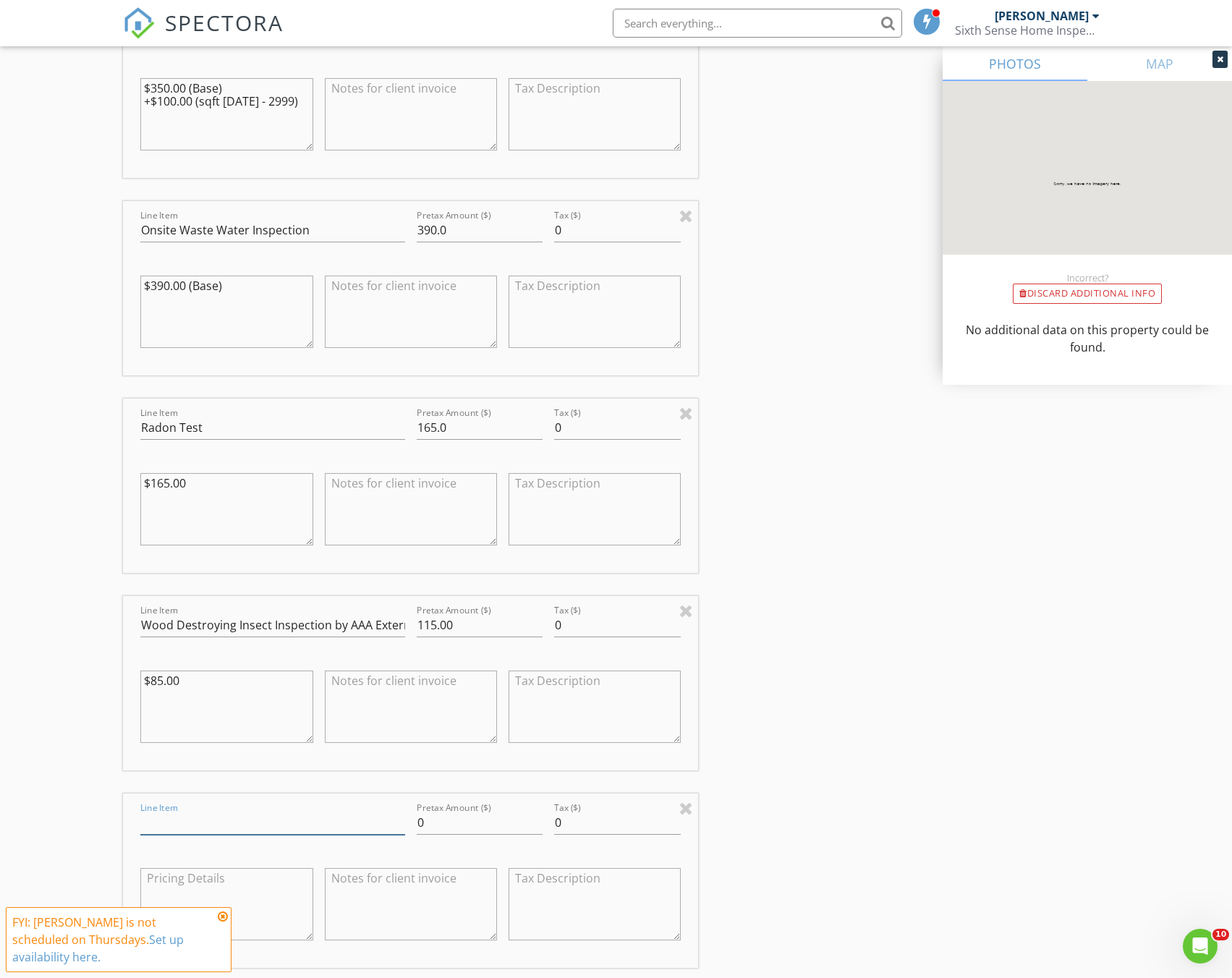
click at [210, 817] on input "Line Item" at bounding box center [273, 823] width 264 height 24
type input "Septic Tank and Pump Tank Pumping"
click at [427, 808] on div "Pretax Amount ($) 0" at bounding box center [480, 825] width 126 height 47
click at [432, 814] on input "0" at bounding box center [480, 823] width 126 height 24
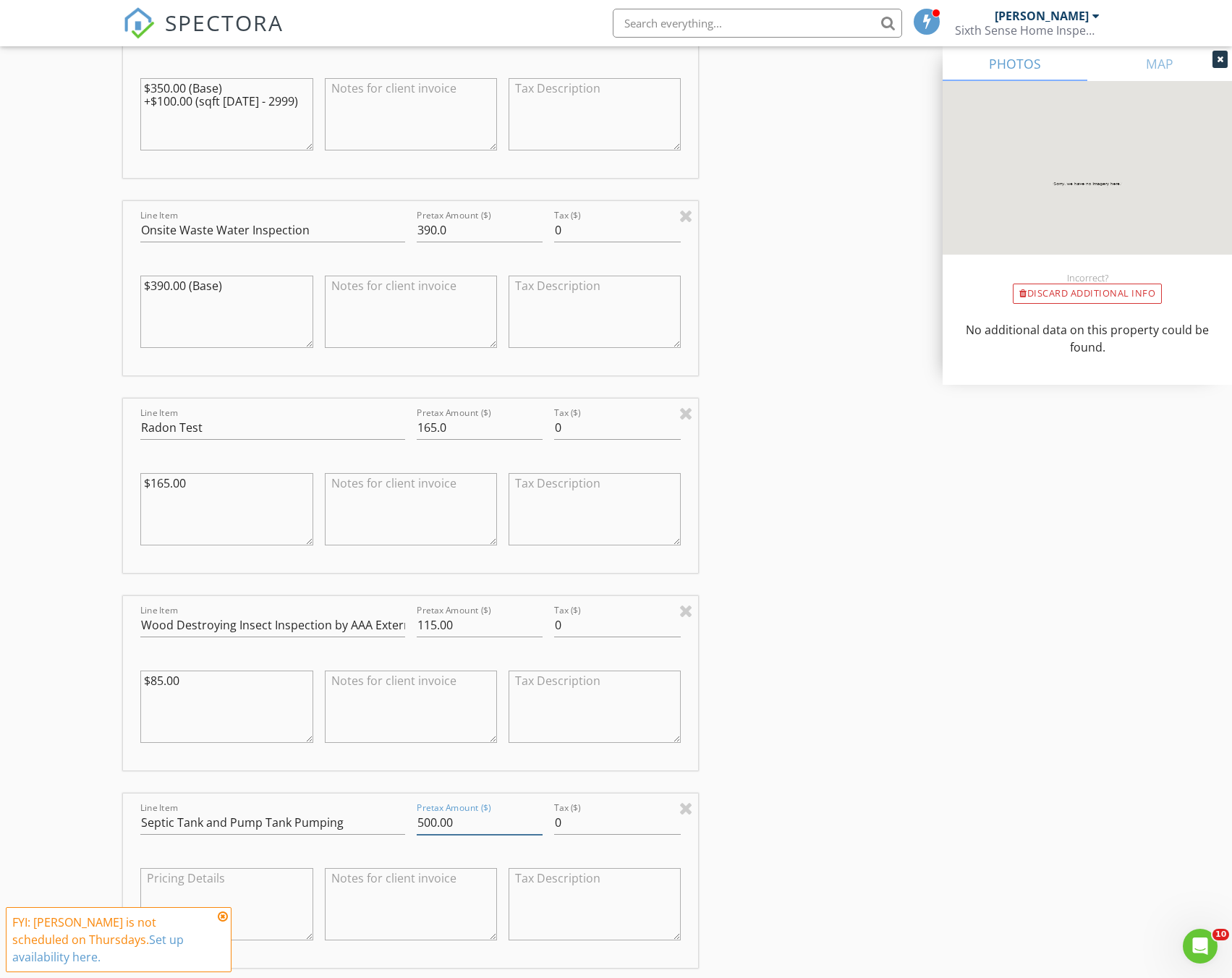
type input "500.00"
click at [209, 892] on textarea at bounding box center [226, 903] width 172 height 72
click at [183, 891] on textarea "Price based on a 900 gal tank and normal level of pump tank" at bounding box center [226, 903] width 172 height 72
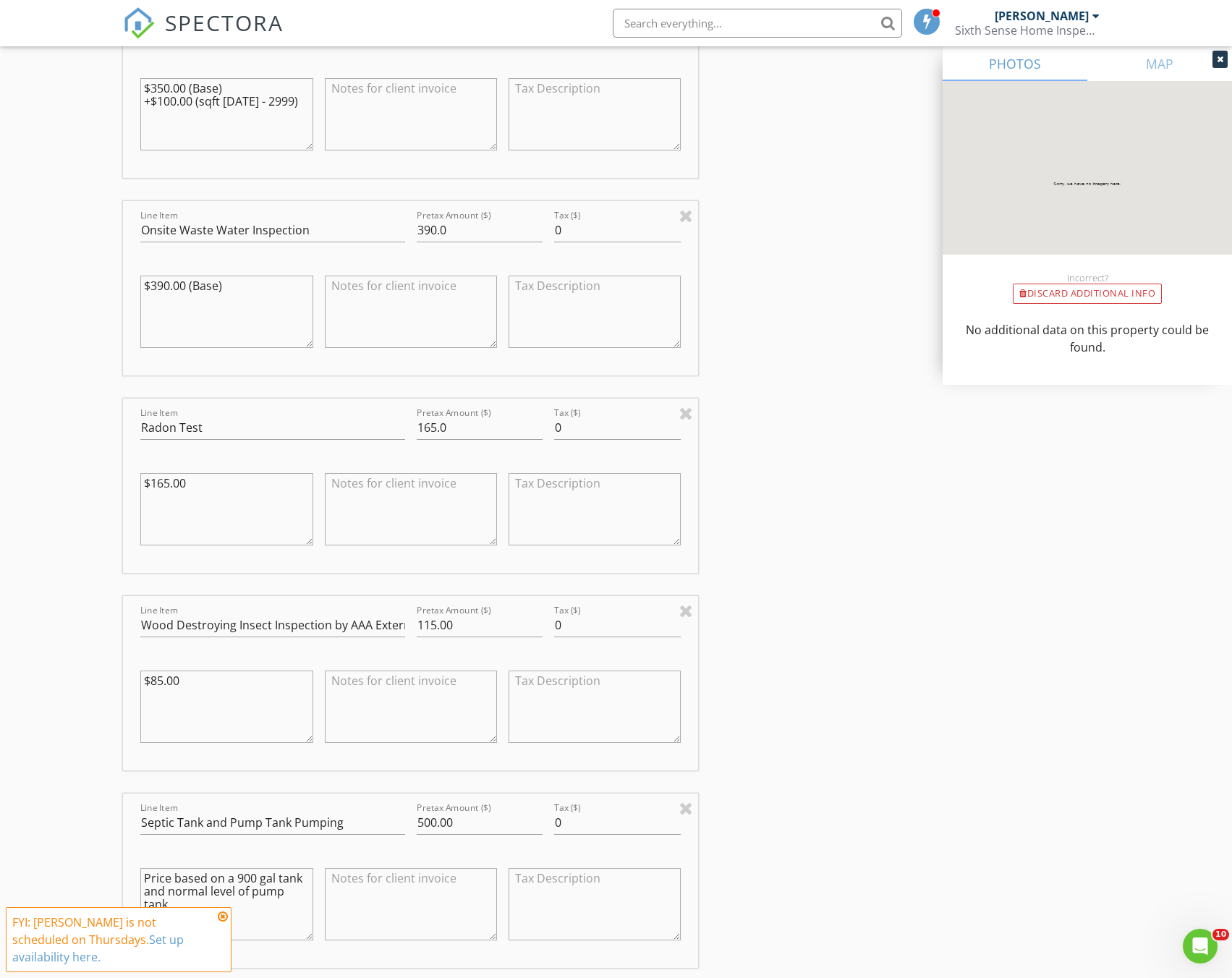
click at [250, 878] on textarea "Price based on a 900 gal tank and normal level of pump tank" at bounding box center [226, 903] width 172 height 72
type textarea "Price based on a septic tank and normal level of pump tank"
click at [359, 904] on textarea at bounding box center [410, 903] width 172 height 72
click at [247, 886] on textarea "Price based on a septic tank and normal level of pump tank" at bounding box center [226, 903] width 172 height 72
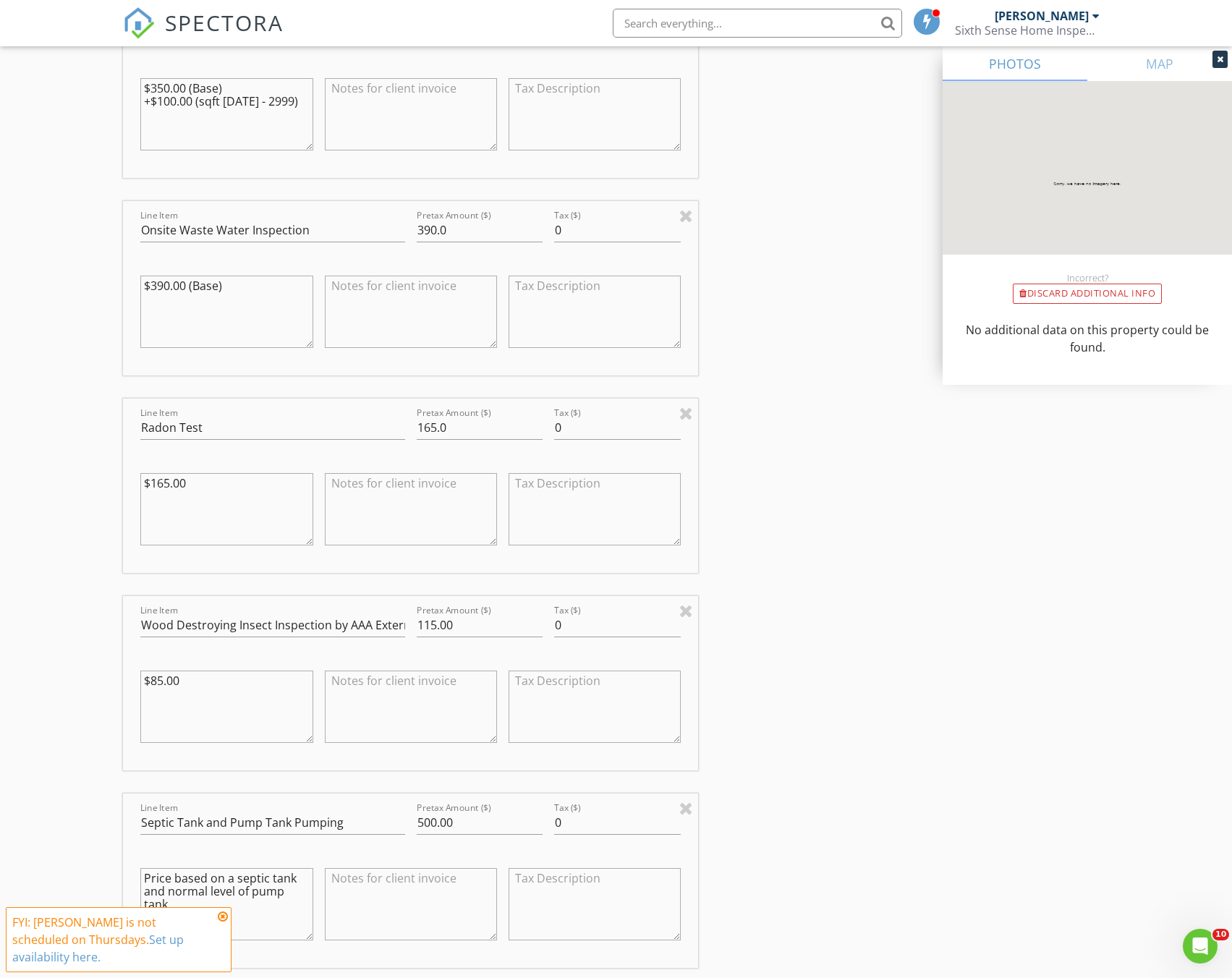
click at [247, 886] on textarea "Price based on a septic tank and normal level of pump tank" at bounding box center [226, 903] width 172 height 72
click at [389, 906] on textarea at bounding box center [410, 903] width 172 height 72
paste textarea "Price based on a septic tank and normal level of pump tank"
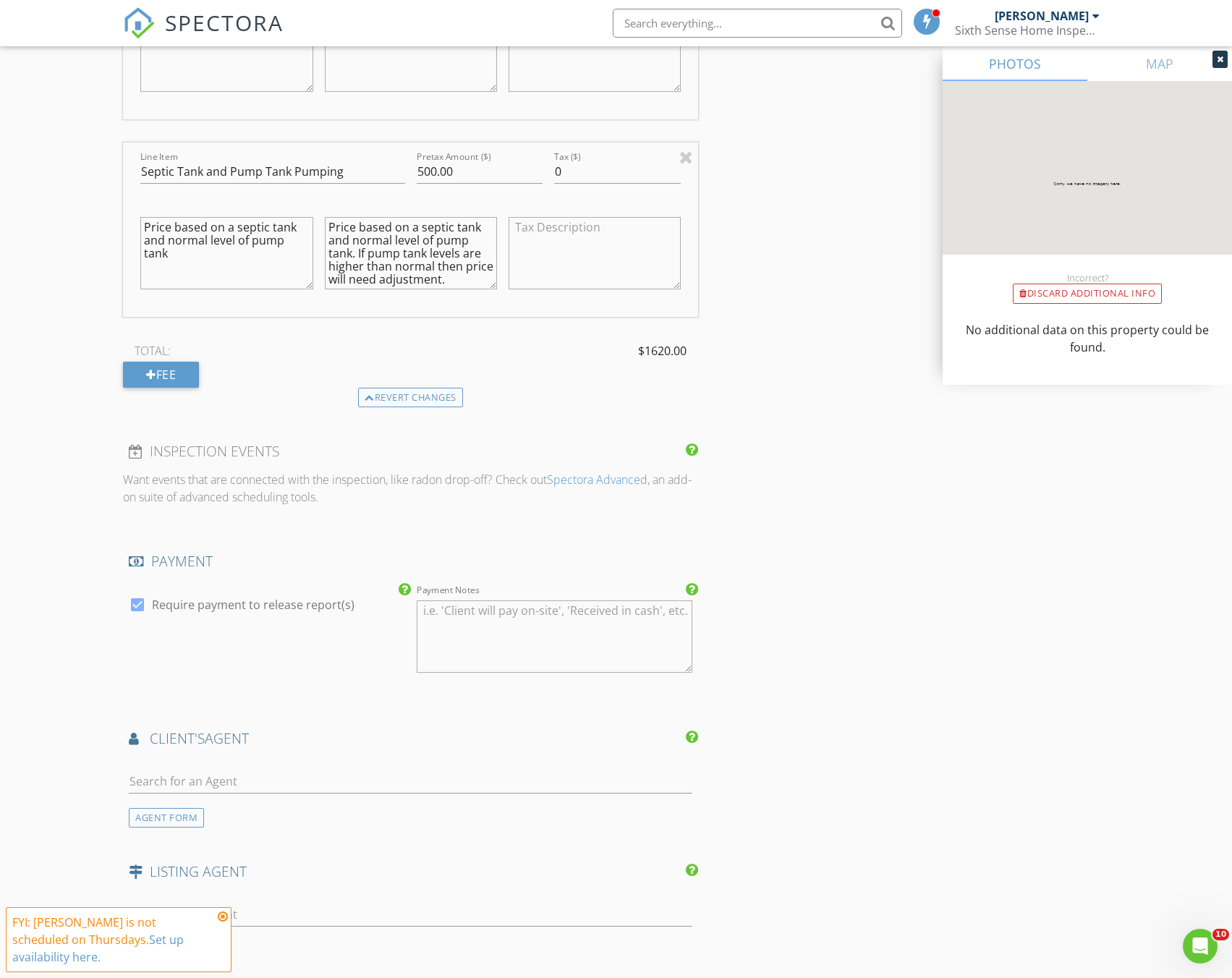
scroll to position [2604, 0]
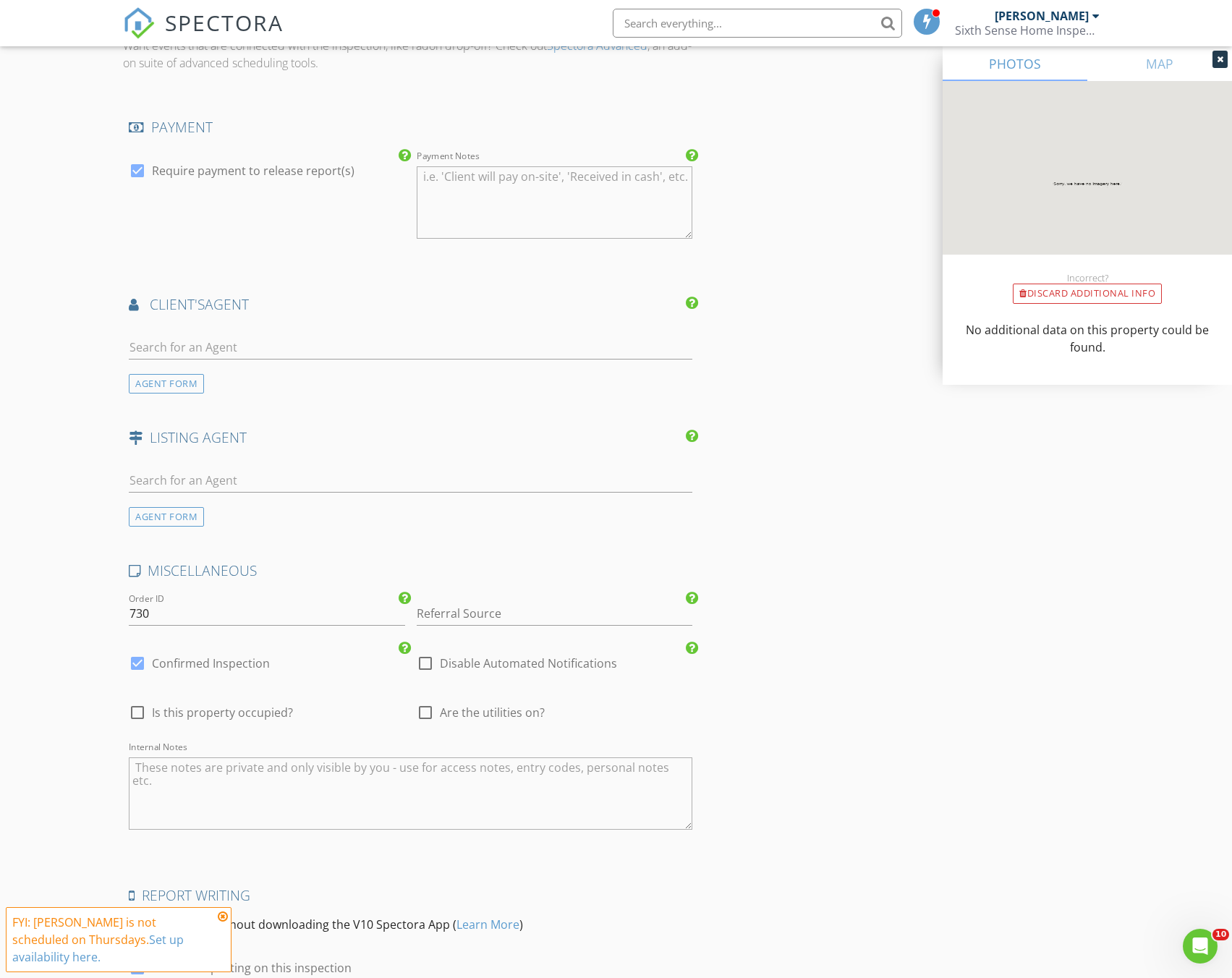
type textarea "Price based on a septic tank and normal level of pump tank. If pump tank levels…"
click at [336, 333] on div at bounding box center [410, 350] width 563 height 47
click at [340, 342] on input "text" at bounding box center [410, 347] width 563 height 24
type input "[PERSON_NAME]"
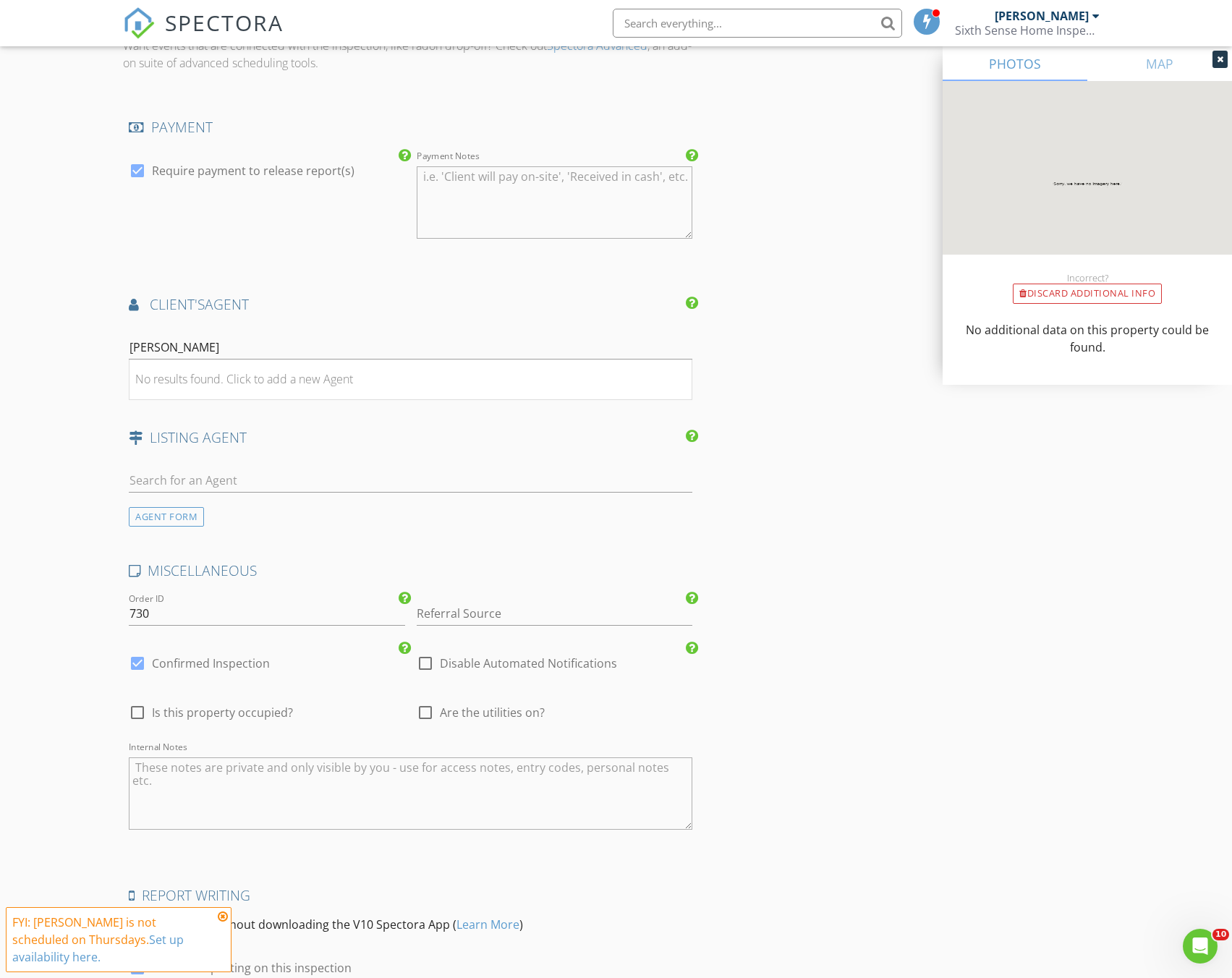
click at [319, 324] on div "Selina No results found. Click to add a new Agent AGENT FORM" at bounding box center [410, 358] width 575 height 69
click at [254, 339] on input "[PERSON_NAME]" at bounding box center [410, 347] width 563 height 24
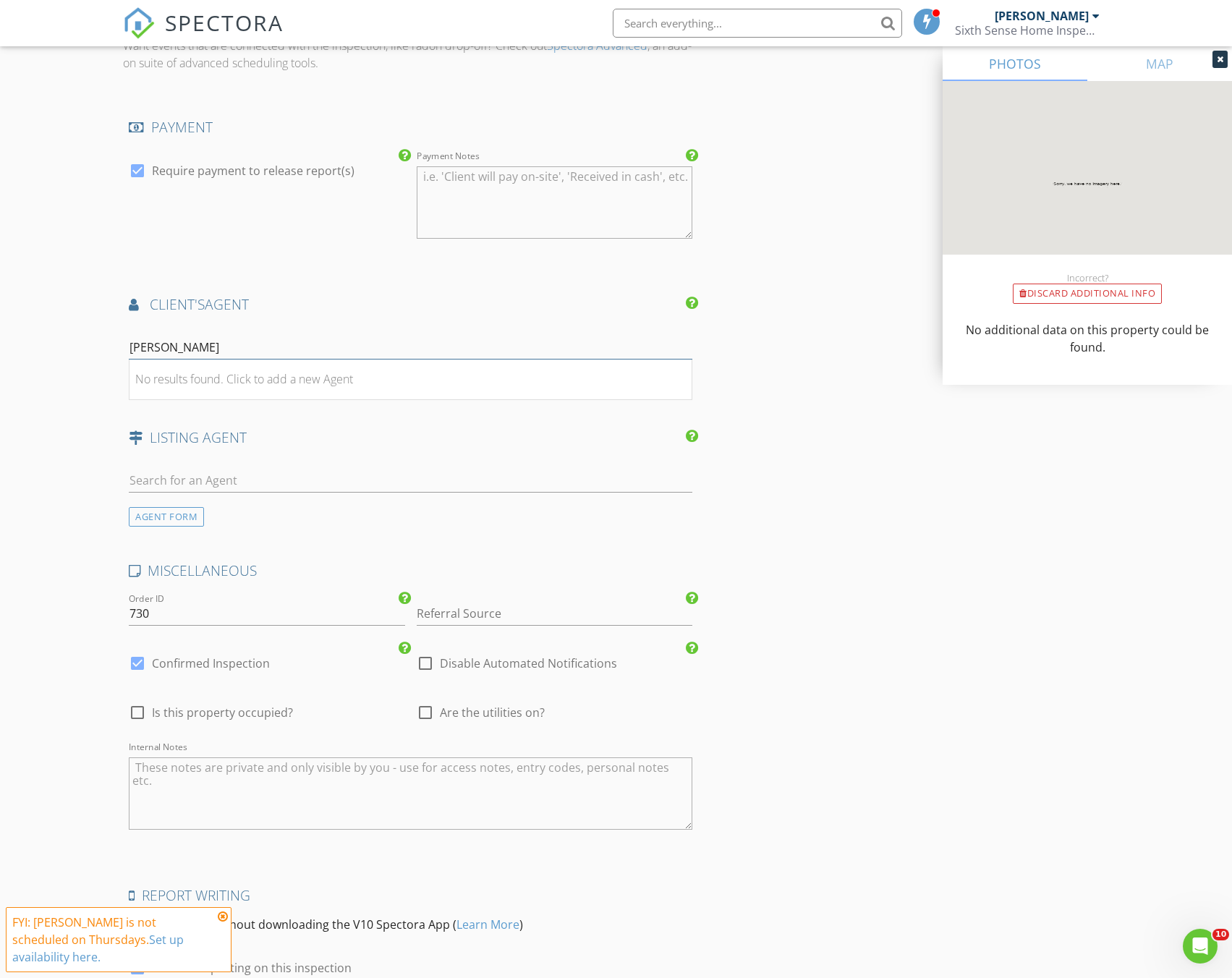
click at [254, 339] on input "[PERSON_NAME]" at bounding box center [410, 347] width 563 height 24
click at [170, 389] on div "AGENT FORM" at bounding box center [166, 383] width 75 height 19
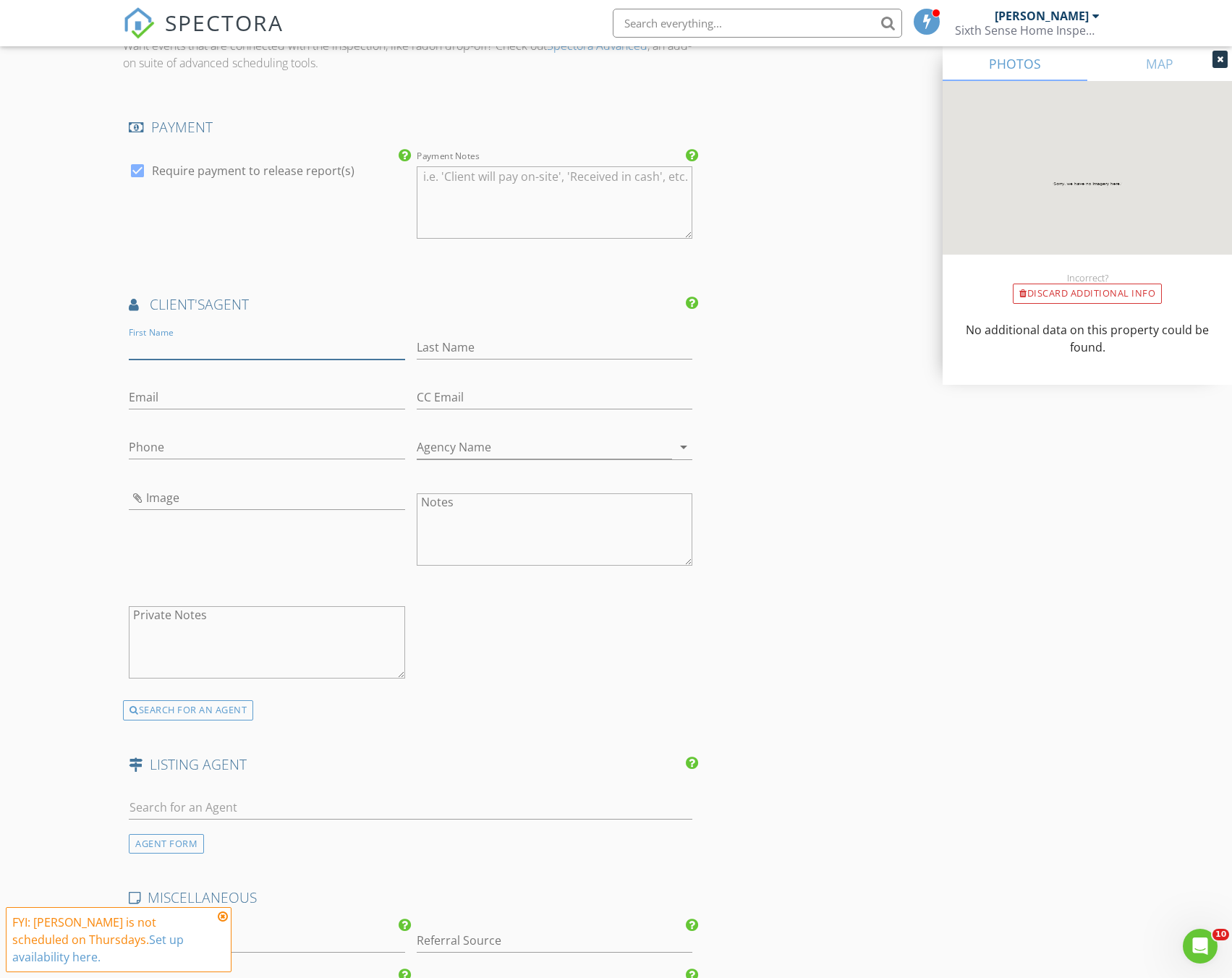
drag, startPoint x: 195, startPoint y: 344, endPoint x: 105, endPoint y: 318, distance: 93.7
click at [193, 343] on input "First Name" at bounding box center [266, 347] width 275 height 24
type input "[PERSON_NAME]"
click at [296, 452] on input "Phone" at bounding box center [266, 451] width 275 height 24
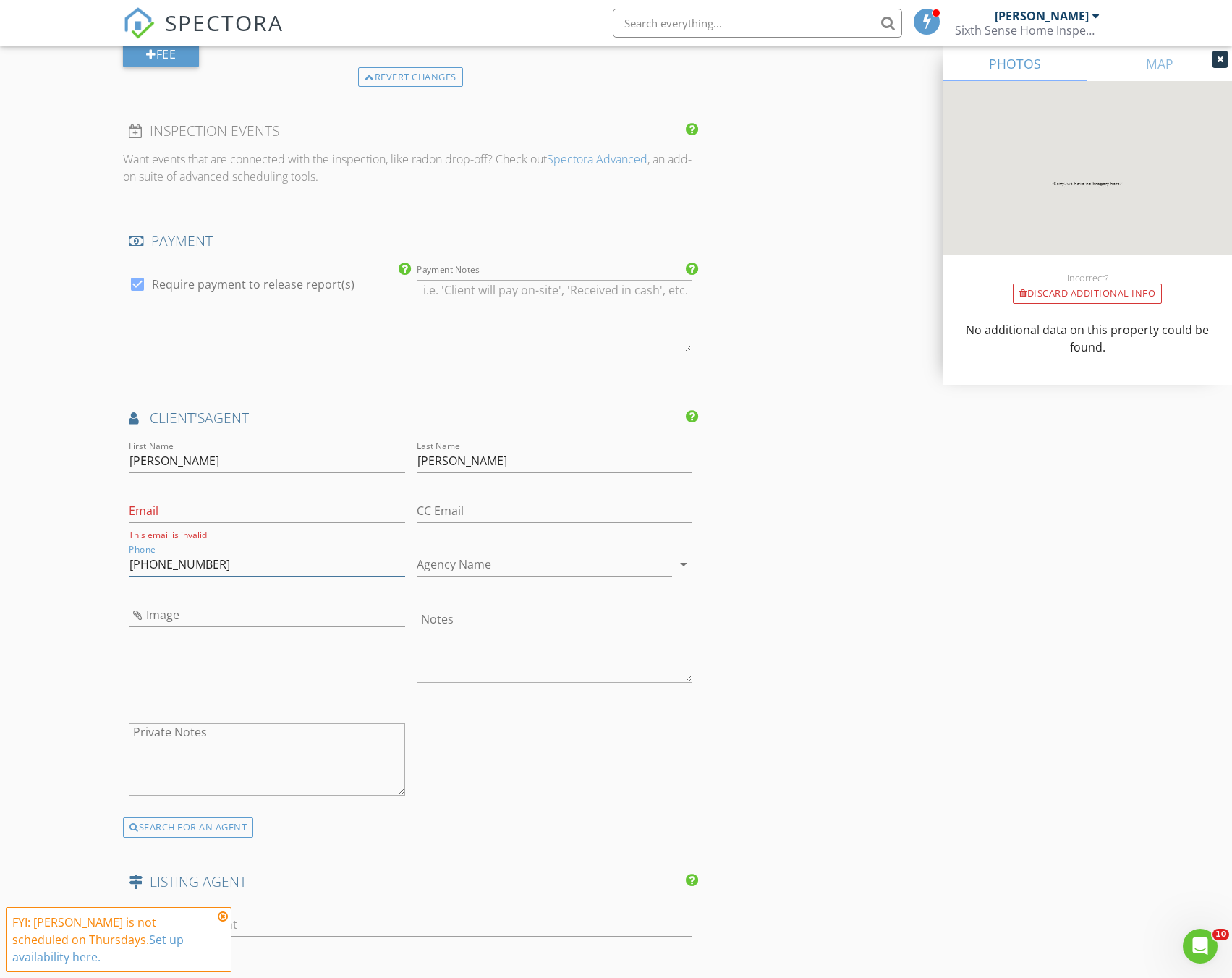
scroll to position [2418, 0]
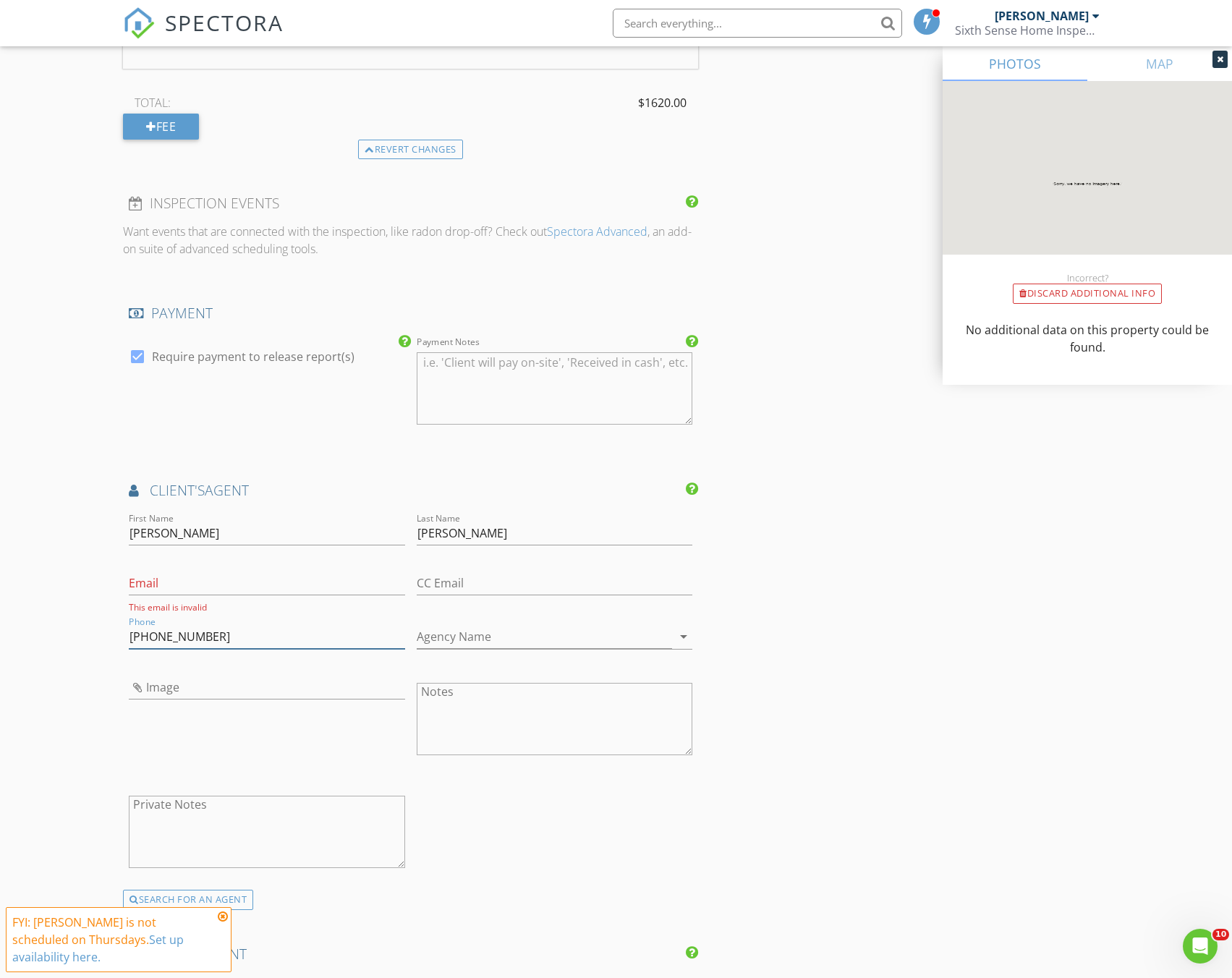
type input "[PHONE_NUMBER]"
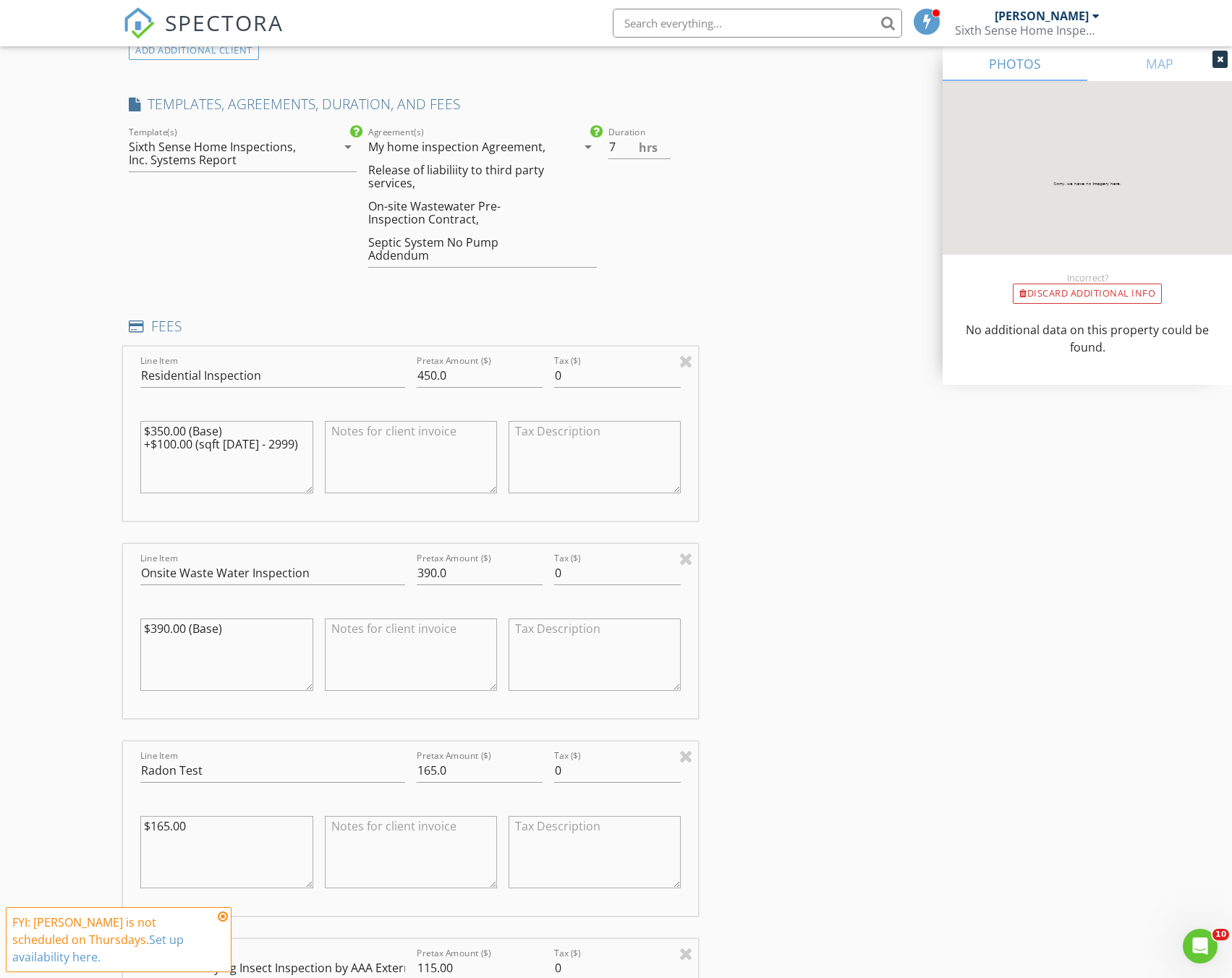
scroll to position [1188, 0]
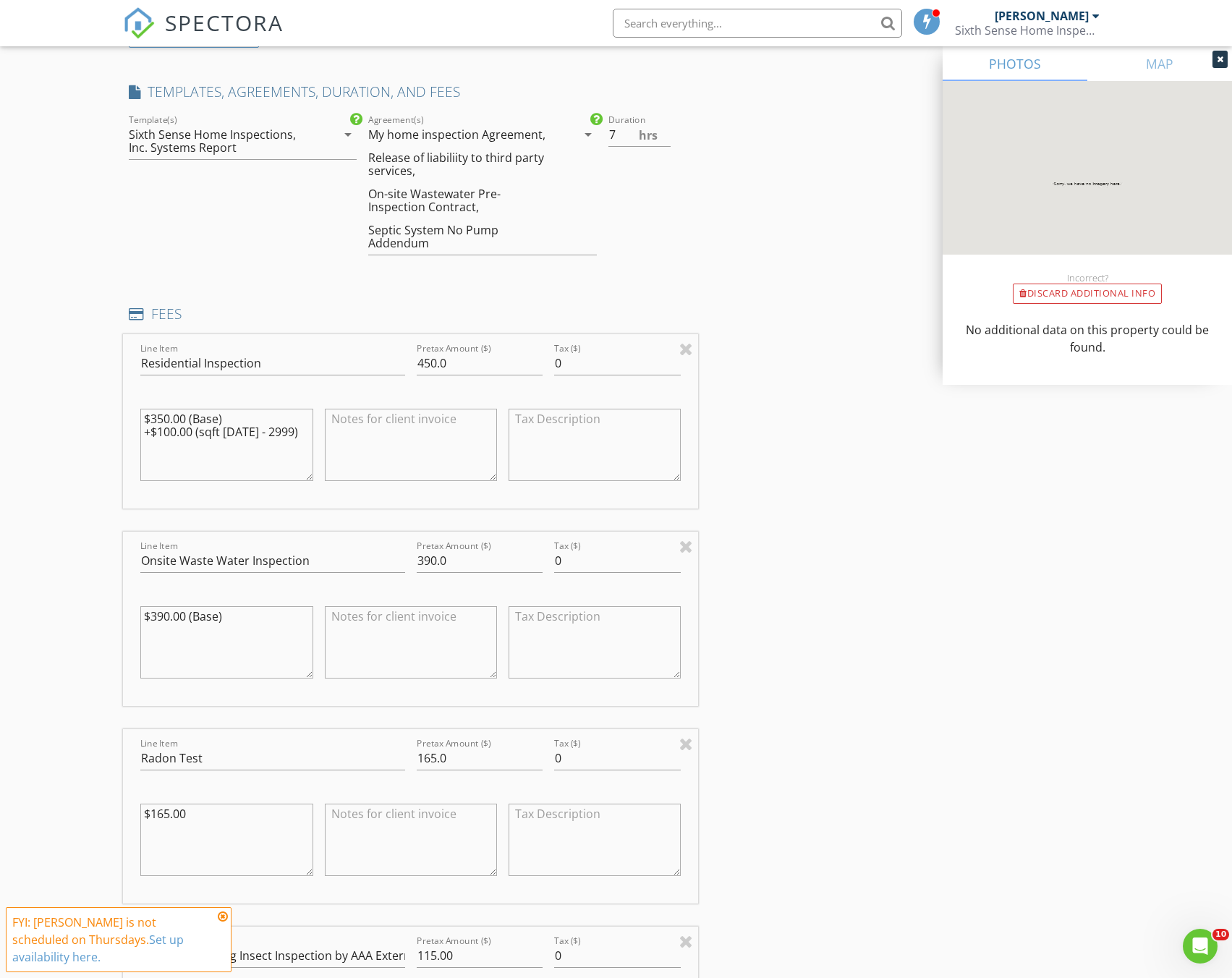
click at [442, 221] on div "My home inspection Agreement, Release of liabiliity to third party services, On…" at bounding box center [471, 188] width 208 height 131
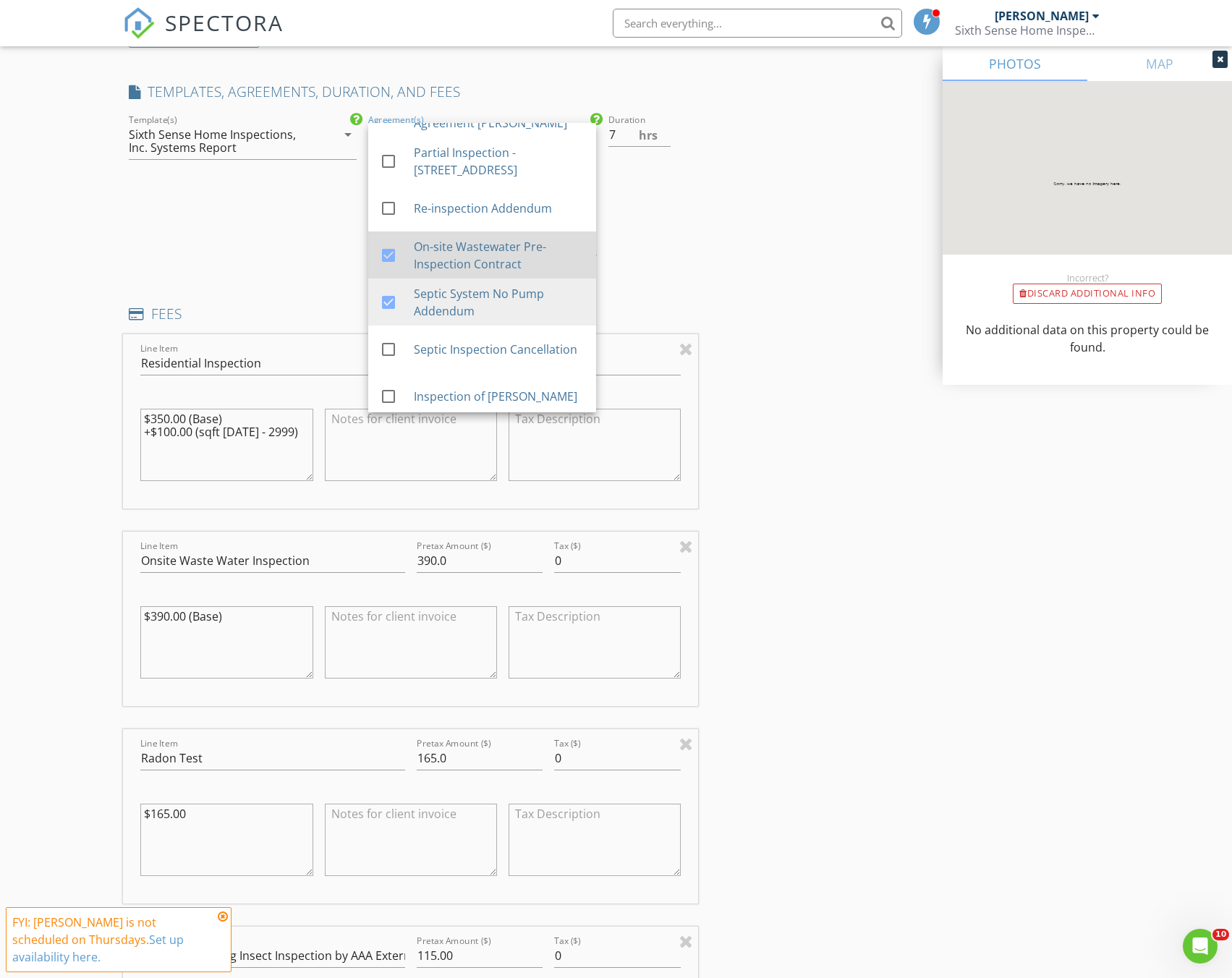
scroll to position [620, 0]
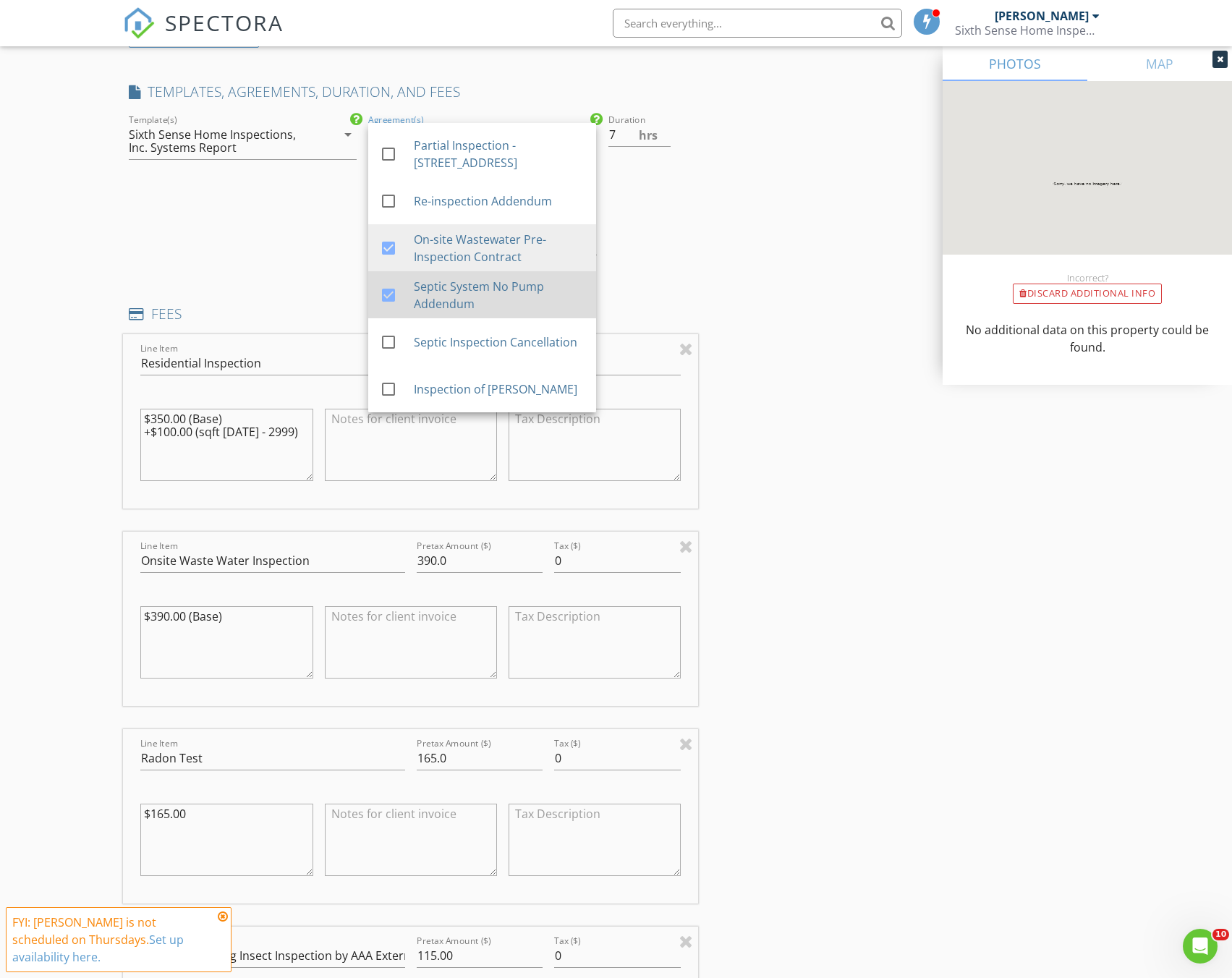
click at [392, 295] on div at bounding box center [388, 295] width 25 height 25
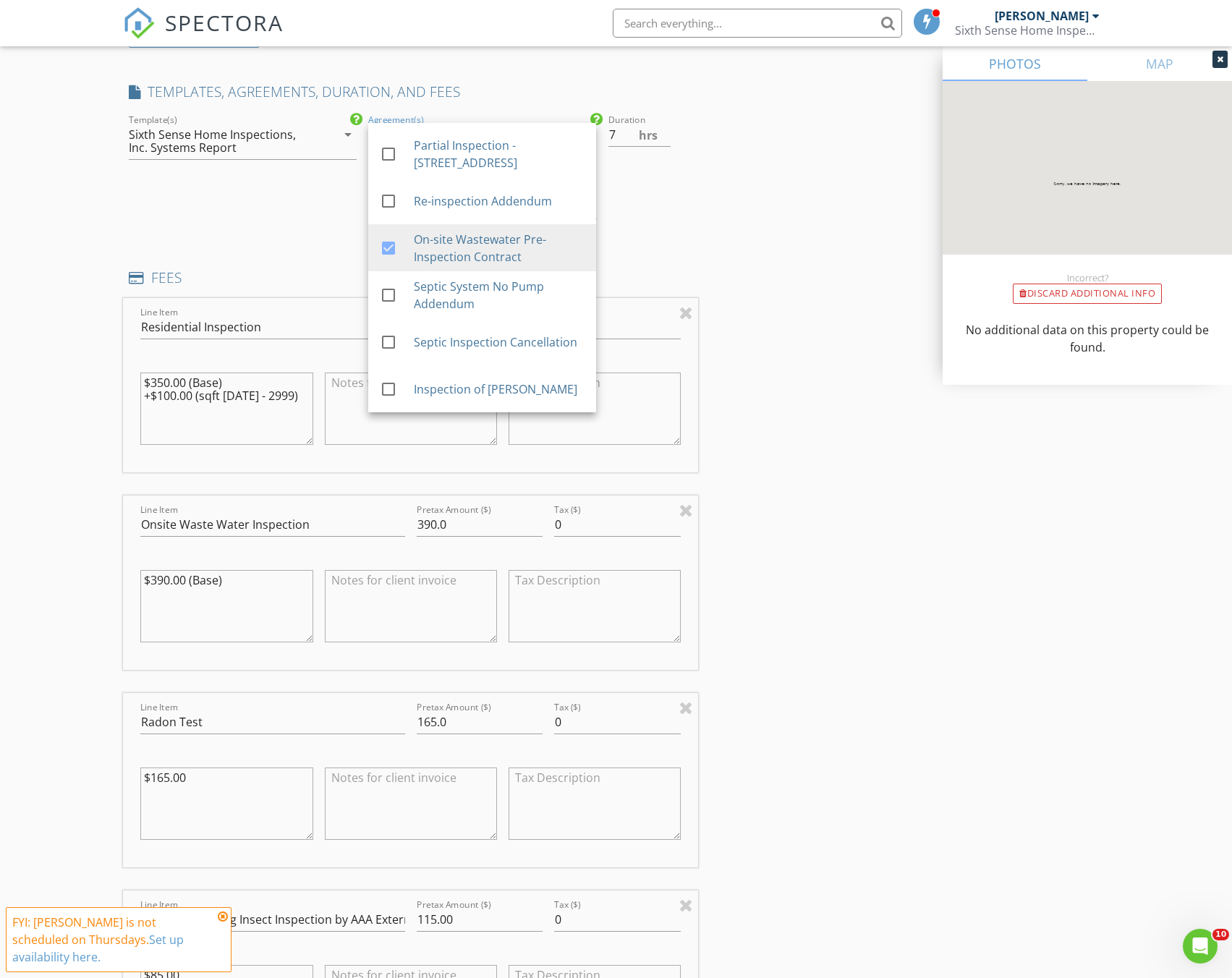
click at [299, 205] on div "check_box Sixth Sense Home Inspections, Inc. Systems Report check_box_outline_b…" at bounding box center [242, 172] width 240 height 122
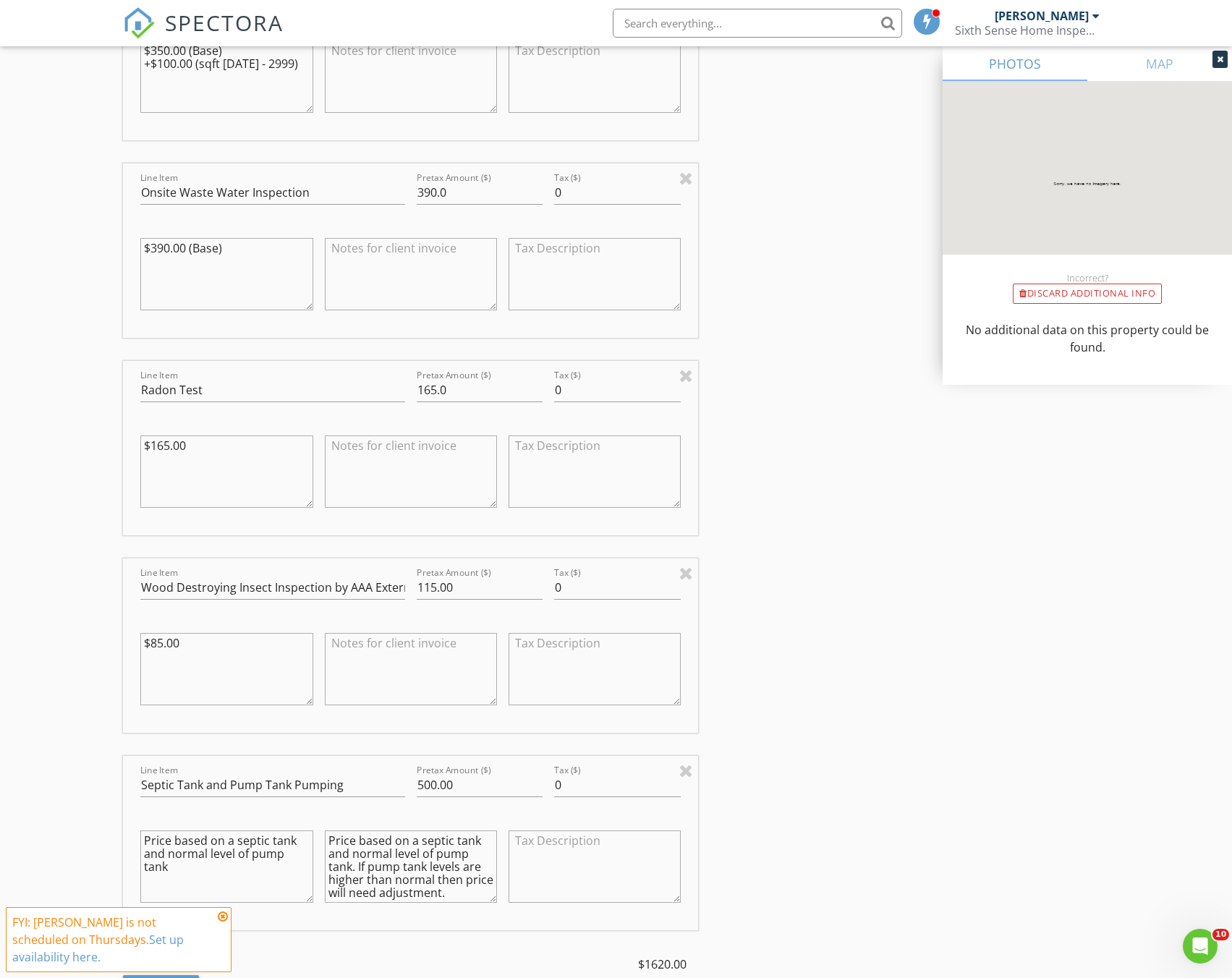
scroll to position [1519, 0]
drag, startPoint x: 202, startPoint y: 640, endPoint x: 67, endPoint y: 640, distance: 135.0
click at [67, 640] on div "New Inspection Click here to use the New Order Form INSPECTOR(S) check_box Jaco…" at bounding box center [616, 528] width 1232 height 3926
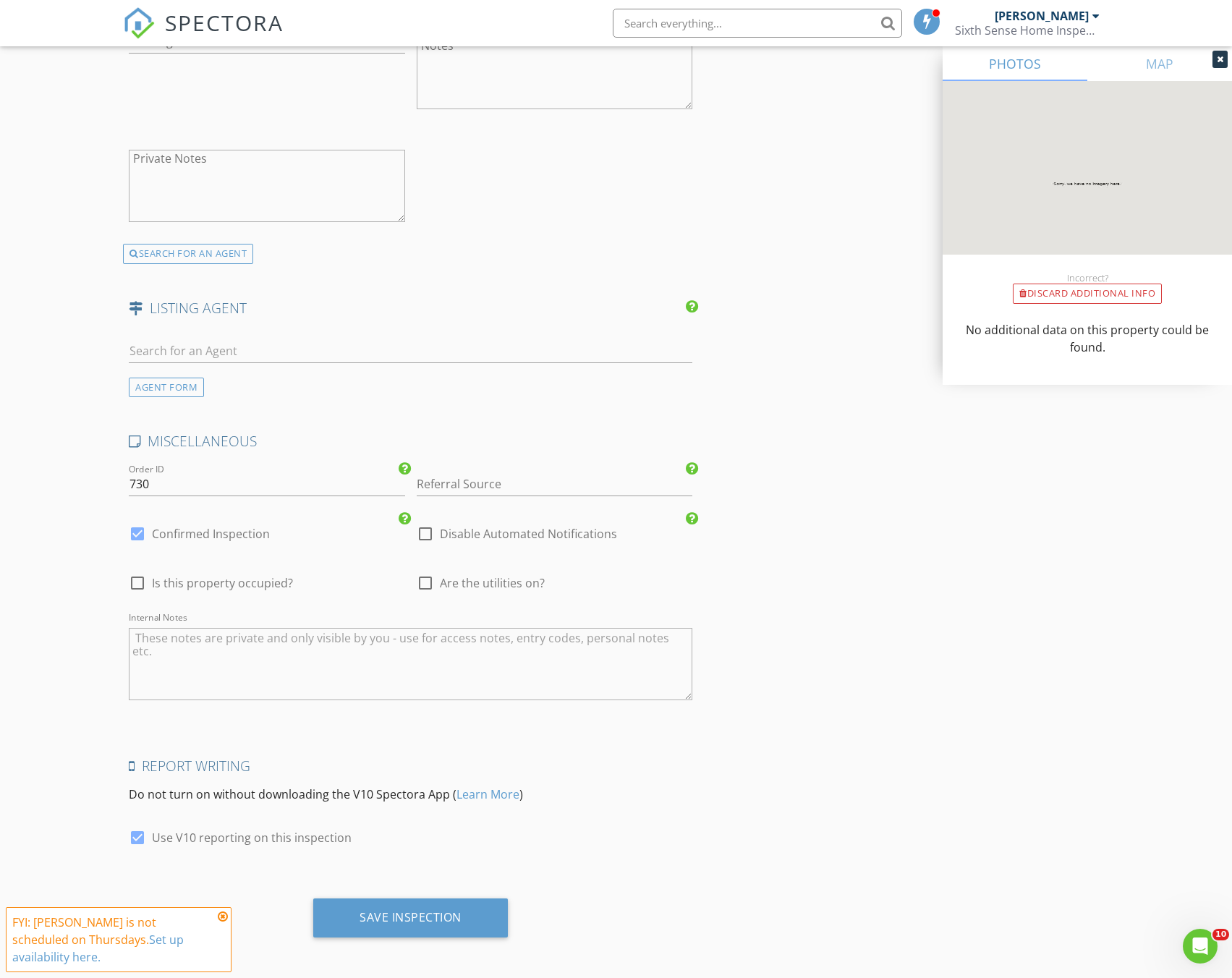
scroll to position [3033, 0]
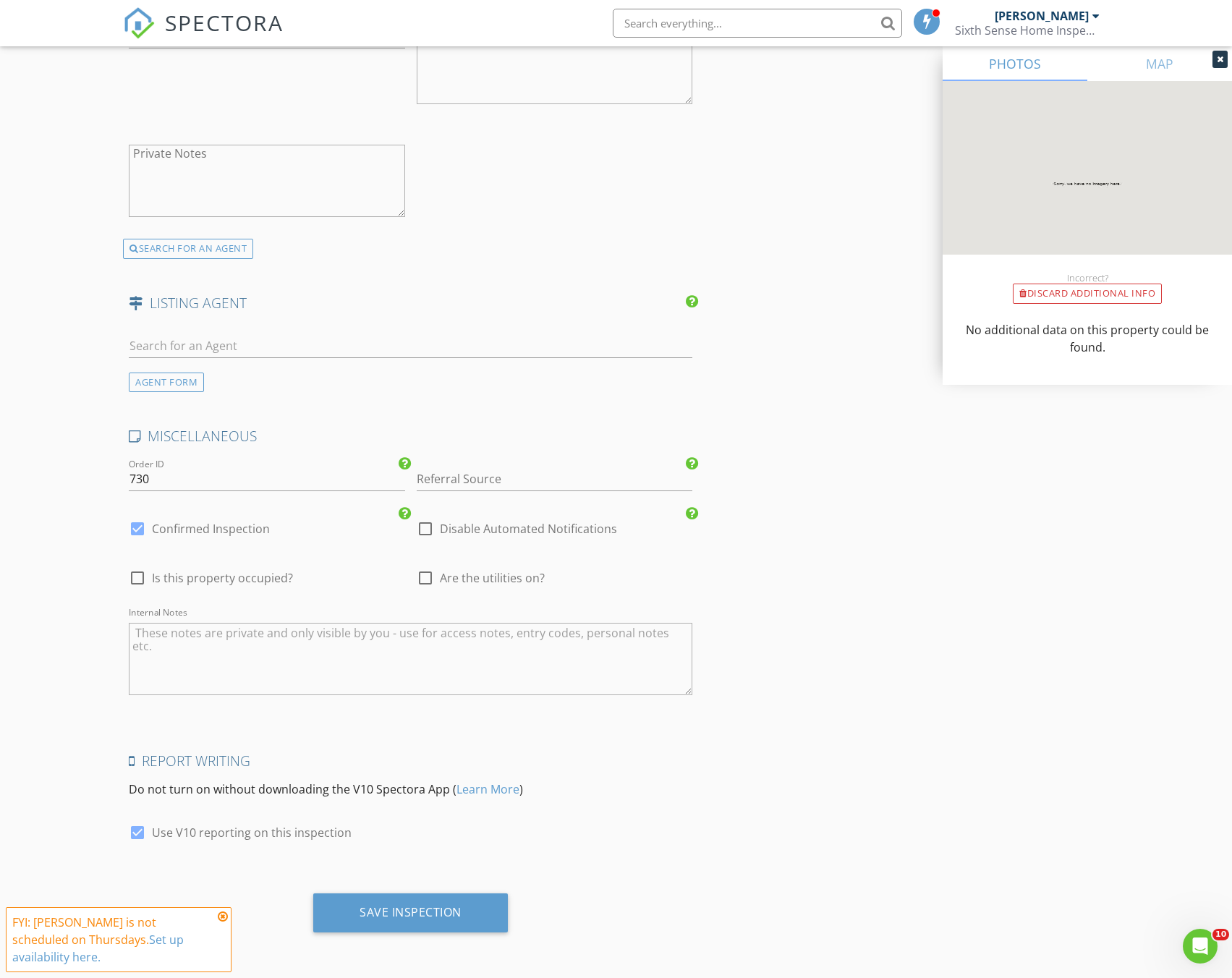
type textarea "$115.00"
click at [408, 903] on div "Save Inspection" at bounding box center [411, 913] width 195 height 39
